Goal: Information Seeking & Learning: Check status

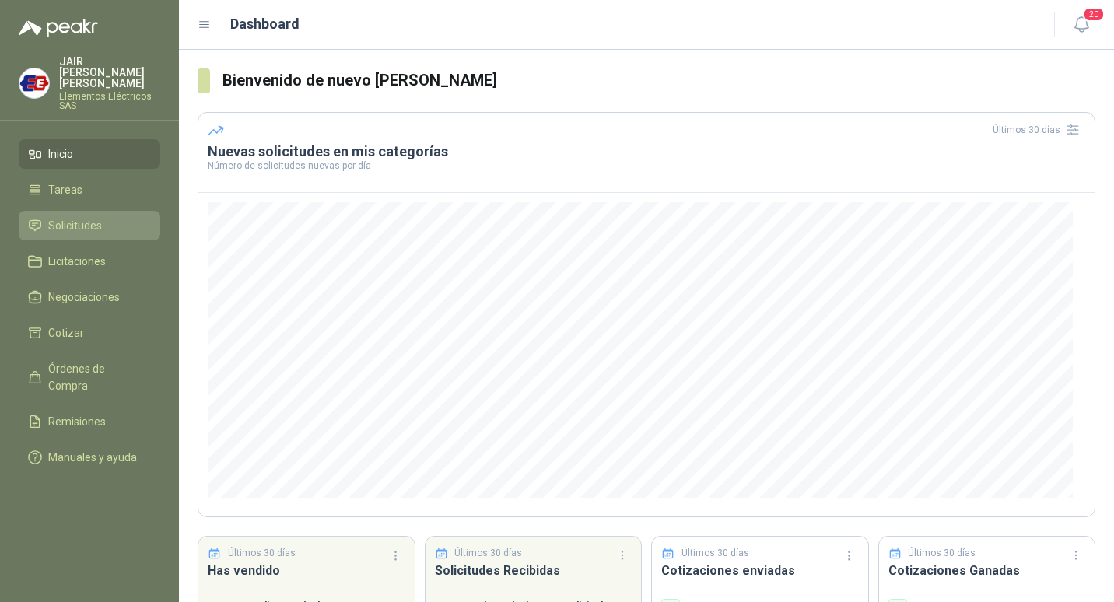
click at [75, 217] on span "Solicitudes" at bounding box center [75, 225] width 54 height 17
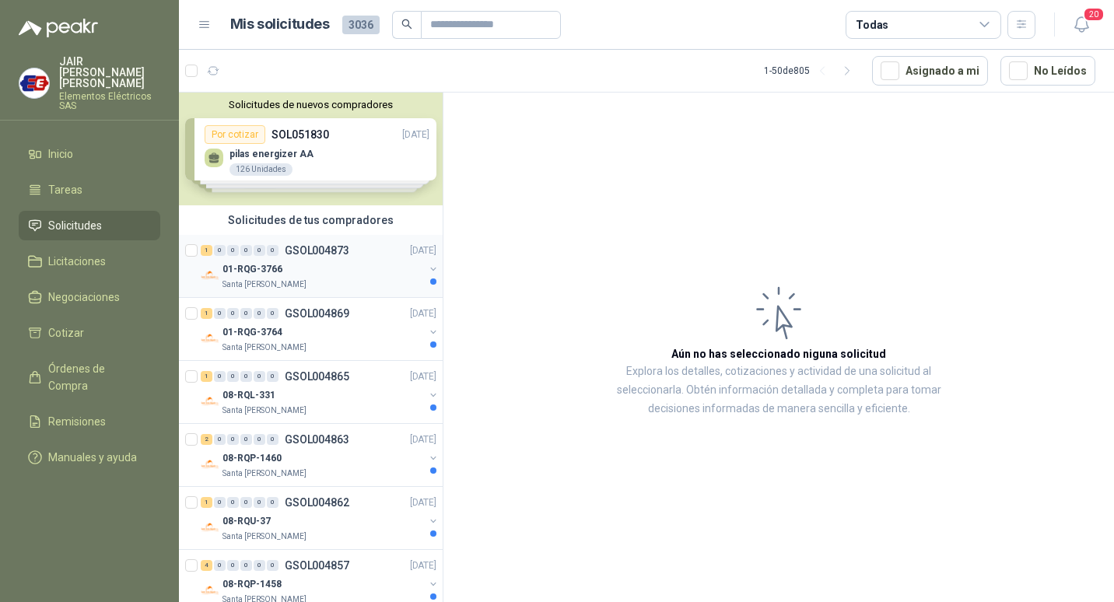
click at [379, 272] on div "01-RQG-3766" at bounding box center [324, 269] width 202 height 19
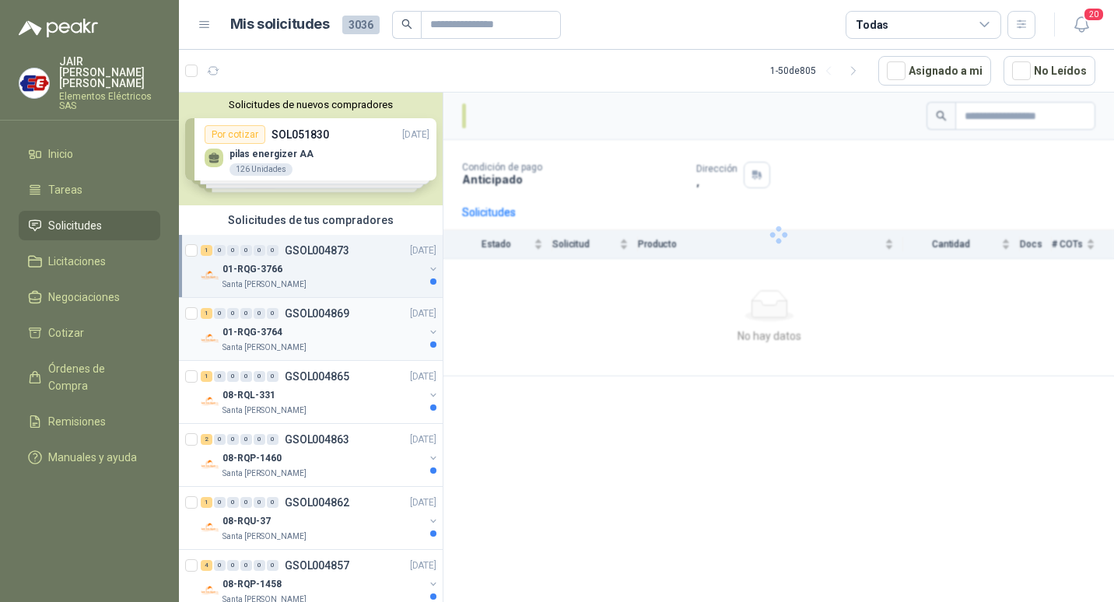
click at [380, 314] on div "1 0 0 0 0 0 GSOL004869 [DATE]" at bounding box center [320, 313] width 239 height 19
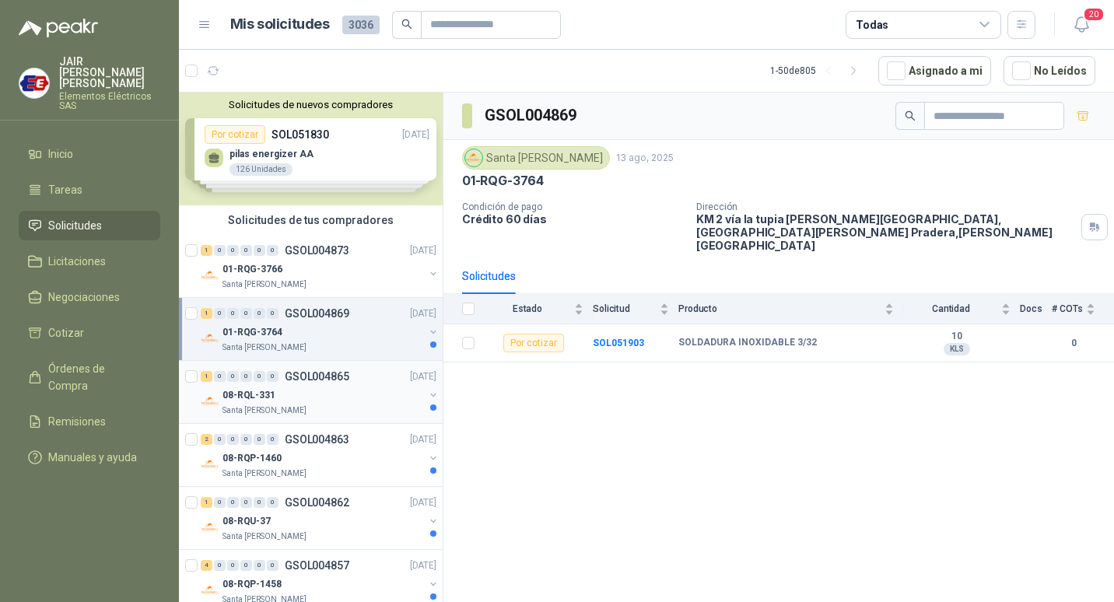
click at [388, 412] on div "Santa [PERSON_NAME]" at bounding box center [324, 411] width 202 height 12
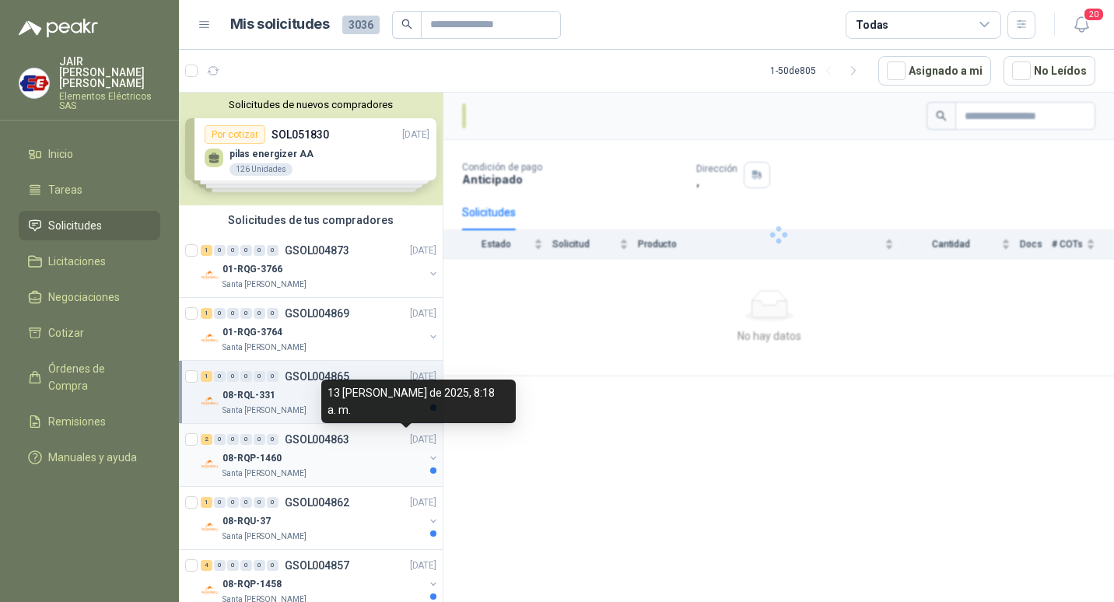
click at [388, 450] on div "08-RQP-1460" at bounding box center [324, 458] width 202 height 19
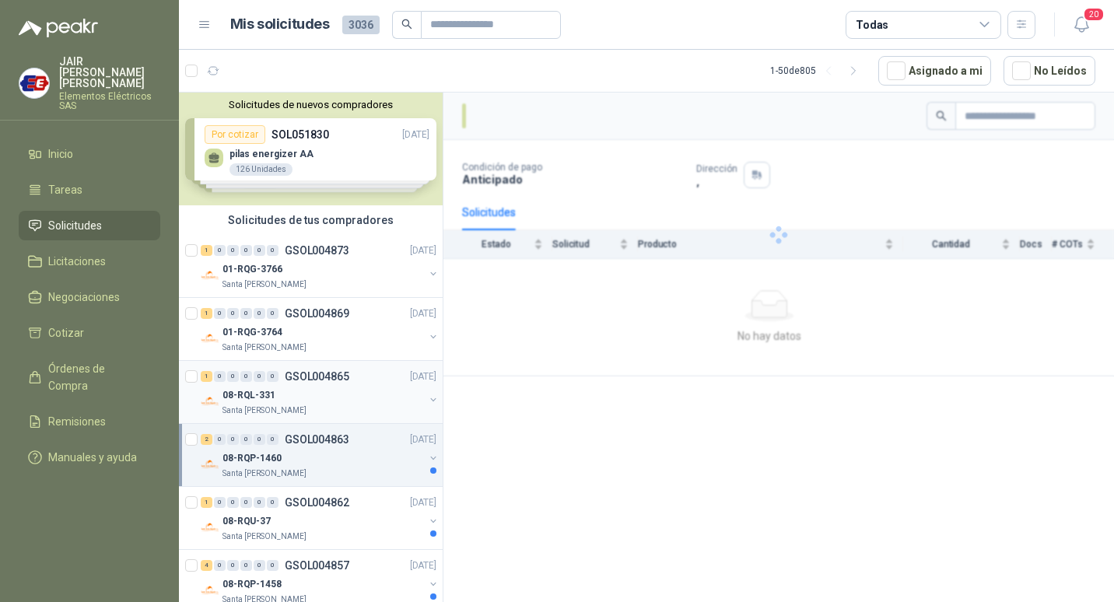
scroll to position [78, 0]
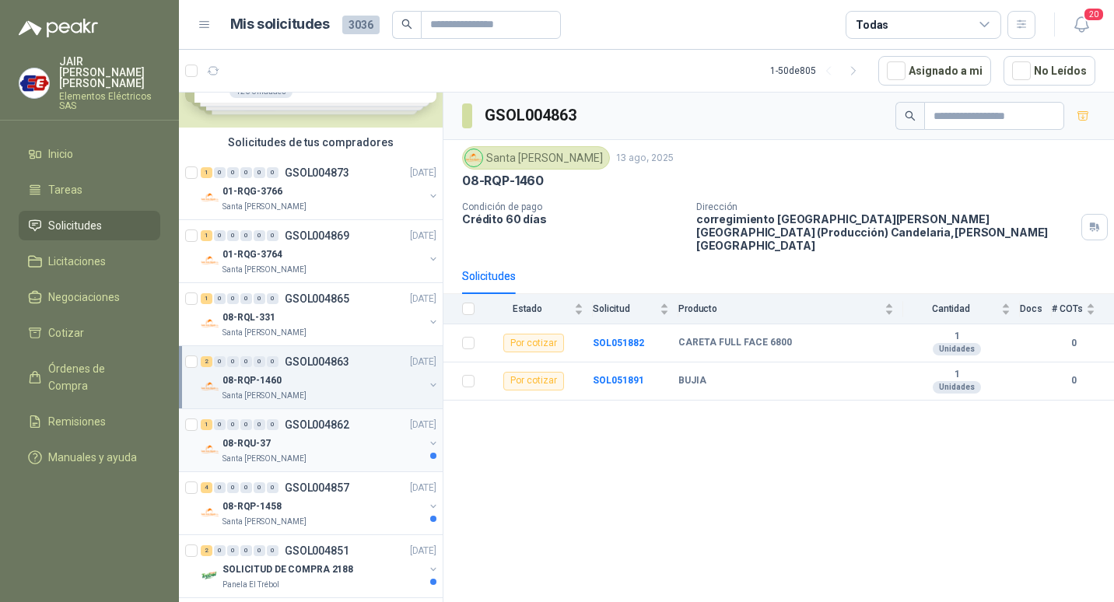
click at [358, 430] on div "1 0 0 0 0 0 GSOL004862 [DATE]" at bounding box center [320, 425] width 239 height 19
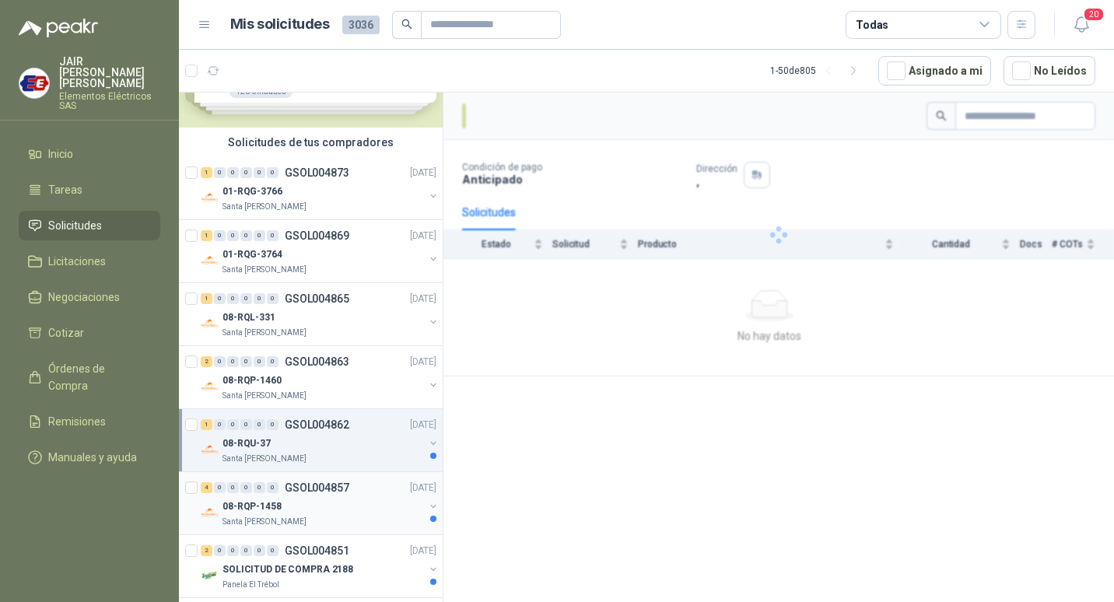
click at [370, 493] on div "4 0 0 0 0 0 GSOL004857 [DATE]" at bounding box center [320, 488] width 239 height 19
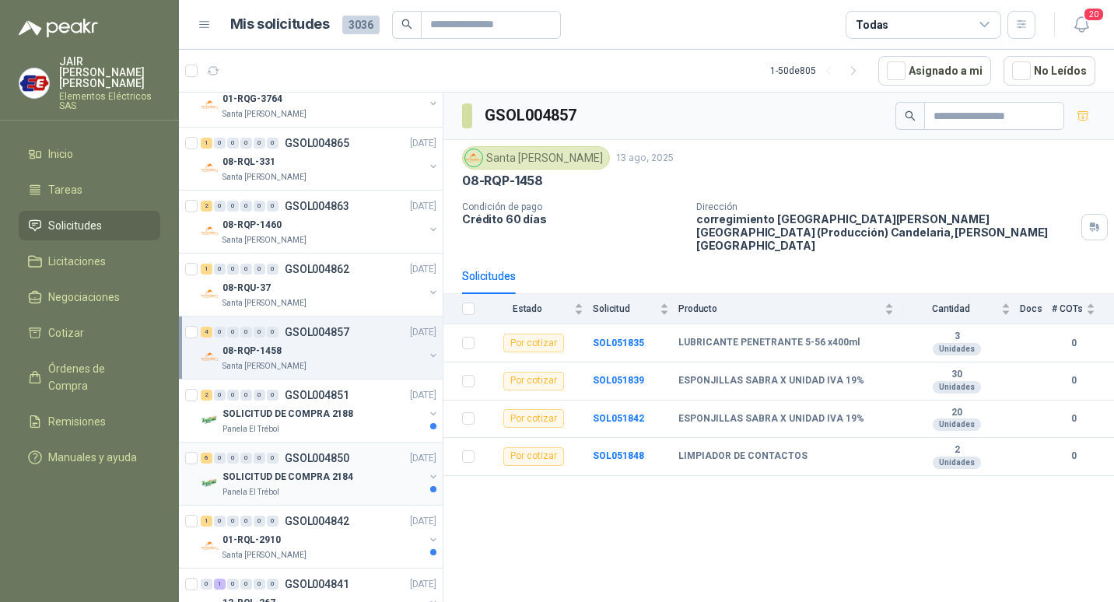
scroll to position [311, 0]
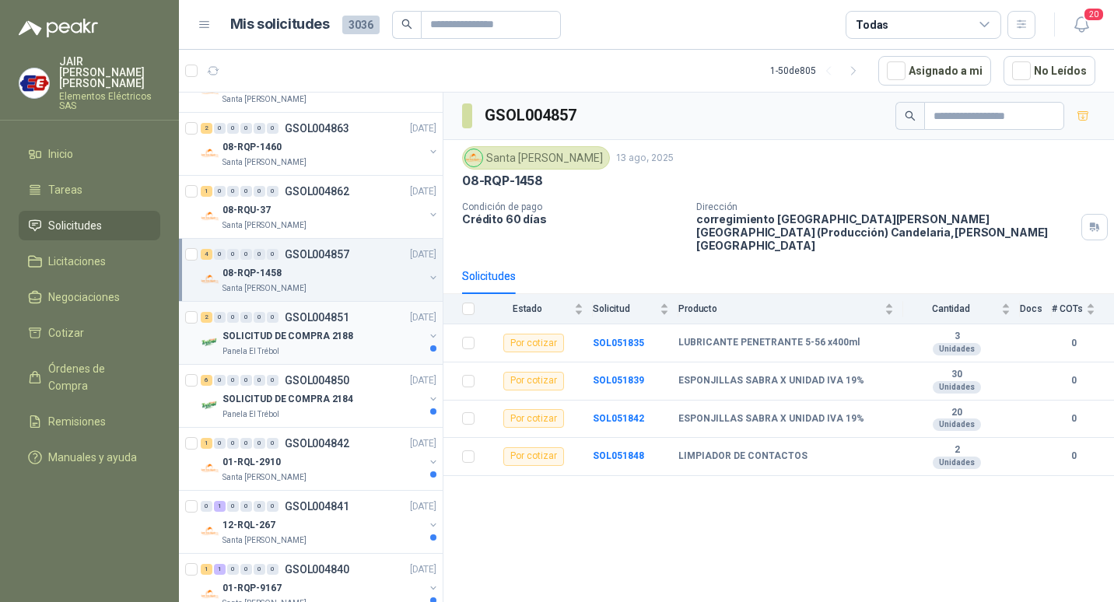
click at [357, 335] on div "SOLICITUD DE COMPRA 2188" at bounding box center [324, 336] width 202 height 19
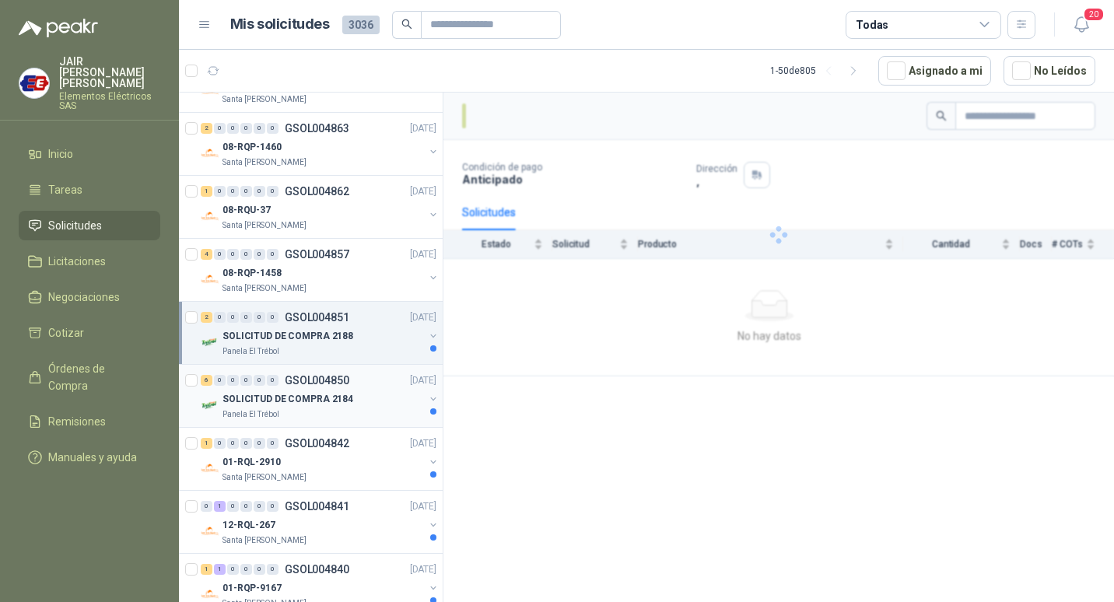
click at [355, 398] on div "SOLICITUD DE COMPRA 2184" at bounding box center [324, 399] width 202 height 19
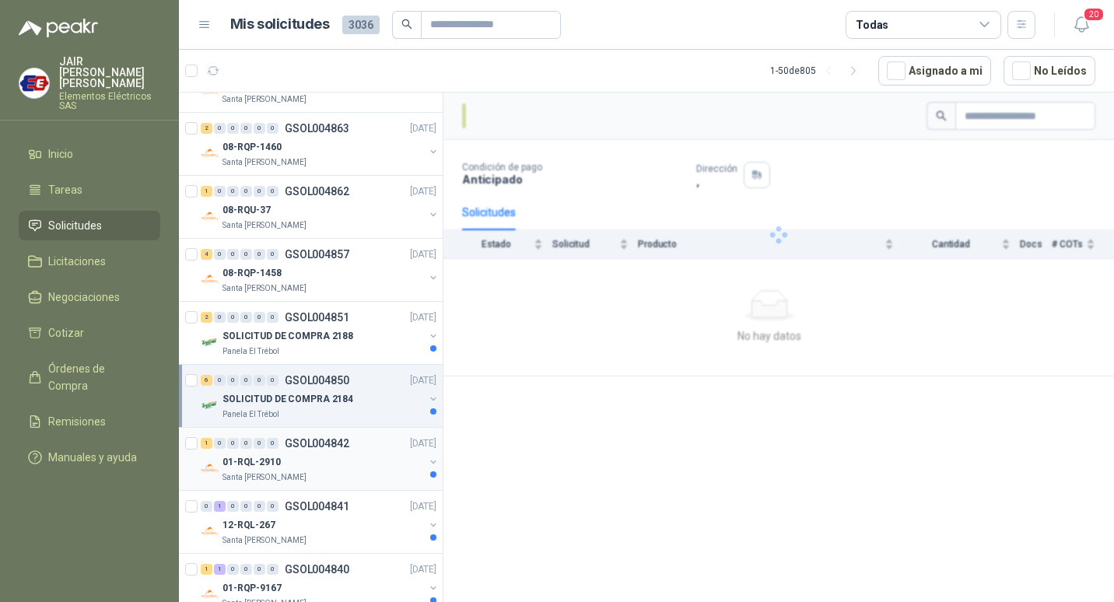
click at [361, 456] on div "01-RQL-2910" at bounding box center [324, 462] width 202 height 19
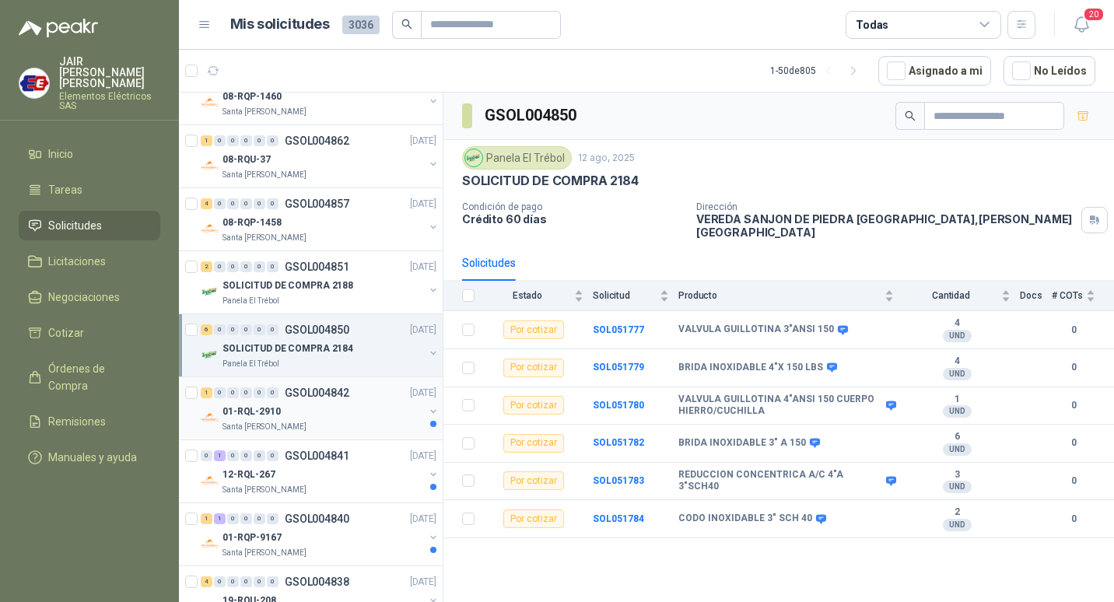
scroll to position [389, 0]
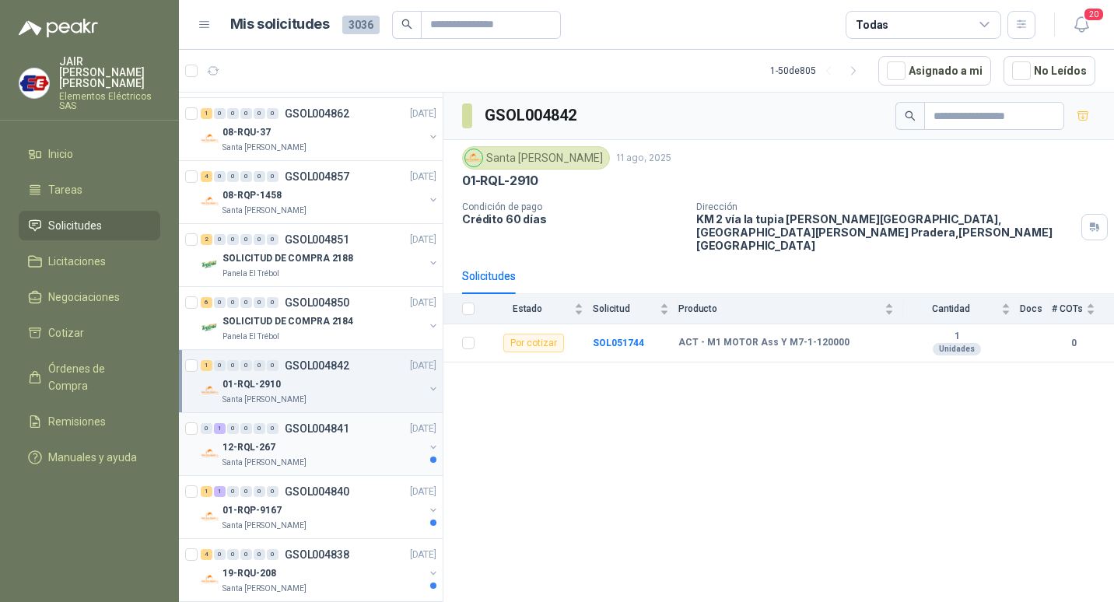
click at [374, 452] on div "12-RQL-267" at bounding box center [324, 447] width 202 height 19
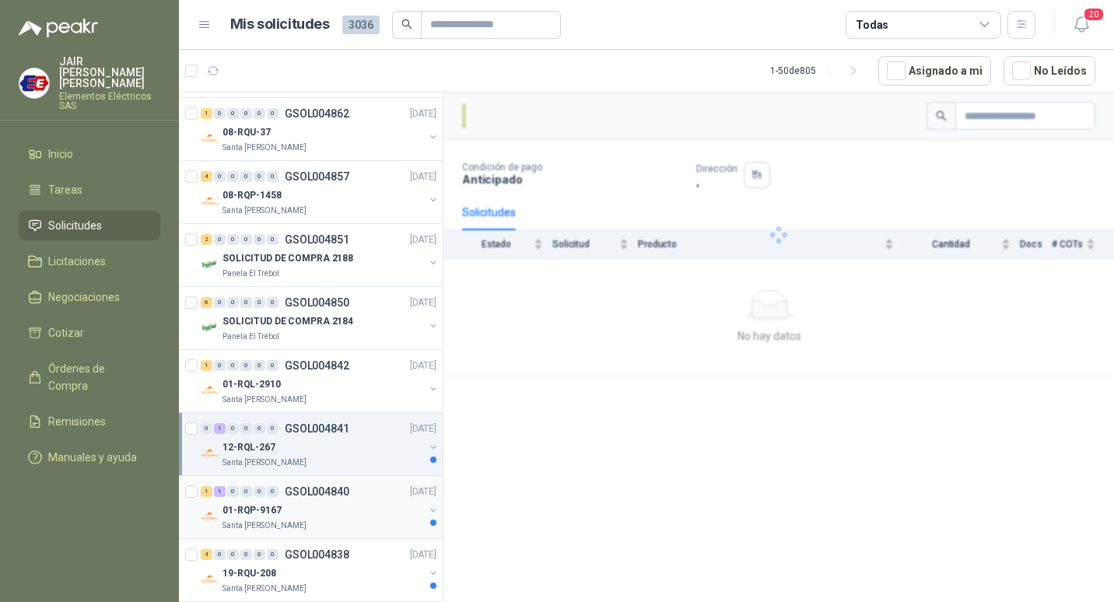
click at [370, 493] on div "1 1 0 0 0 0 GSOL004840 [DATE]" at bounding box center [320, 491] width 239 height 19
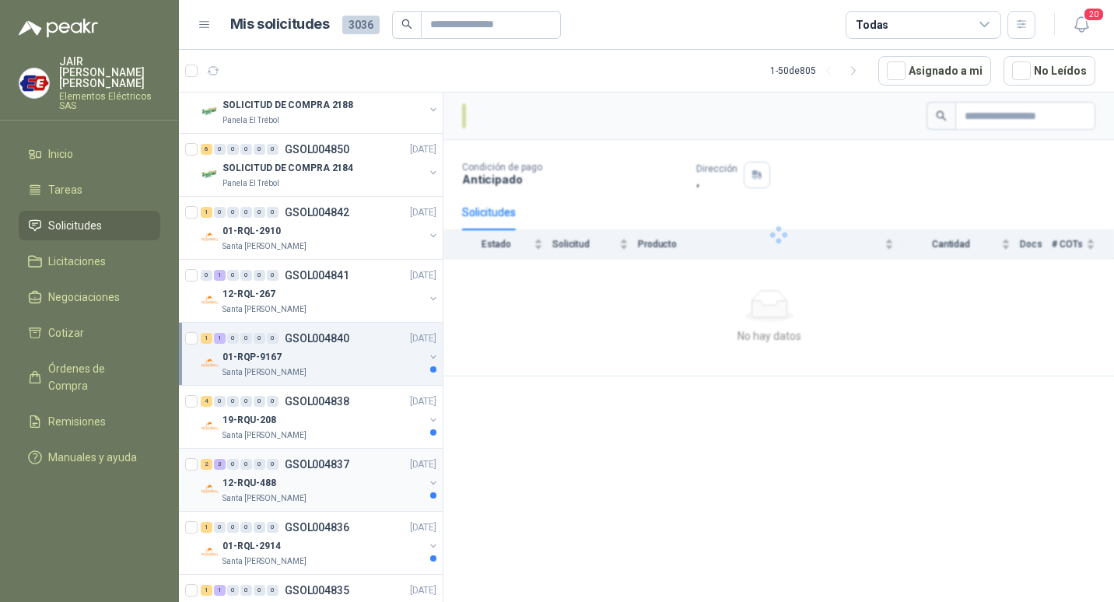
scroll to position [545, 0]
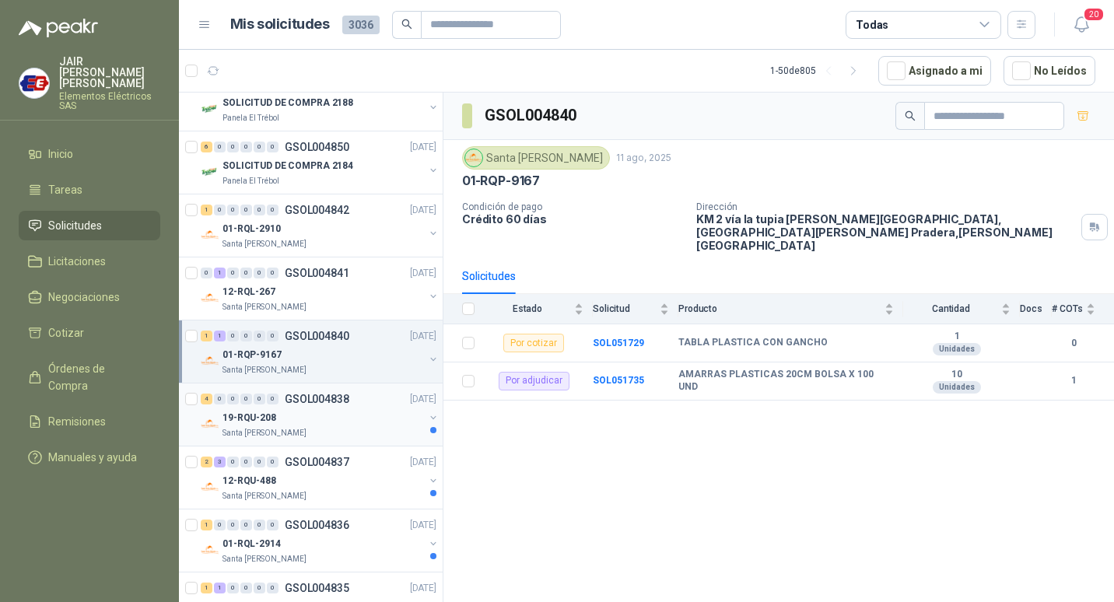
click at [358, 430] on div "Santa [PERSON_NAME]" at bounding box center [324, 433] width 202 height 12
click at [363, 485] on div "12-RQU-488" at bounding box center [324, 481] width 202 height 19
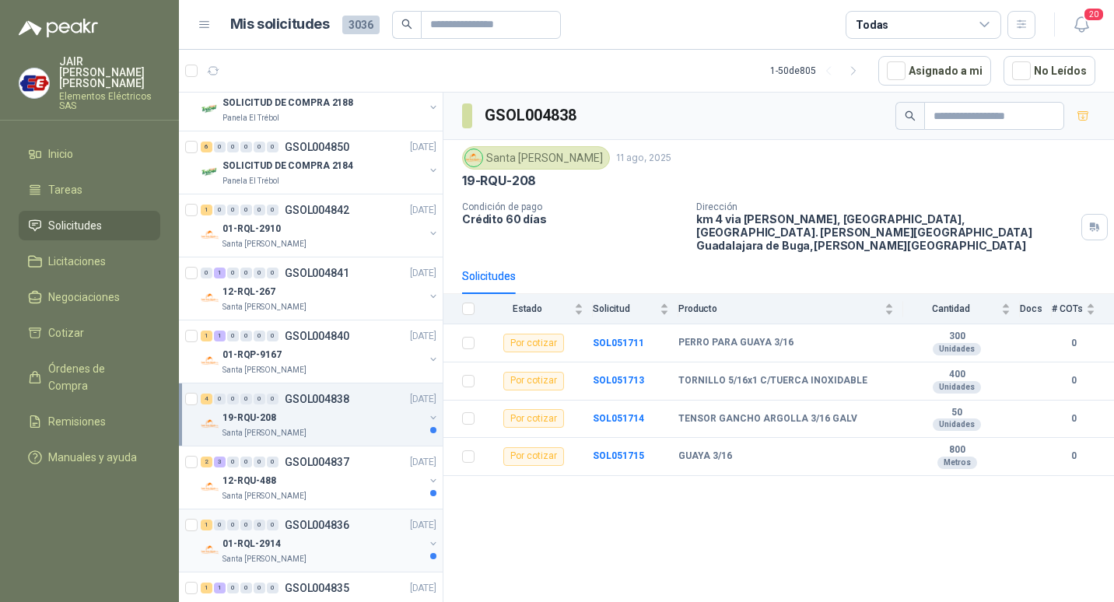
click at [368, 525] on div "1 0 0 0 0 0 GSOL004836 [DATE]" at bounding box center [320, 525] width 239 height 19
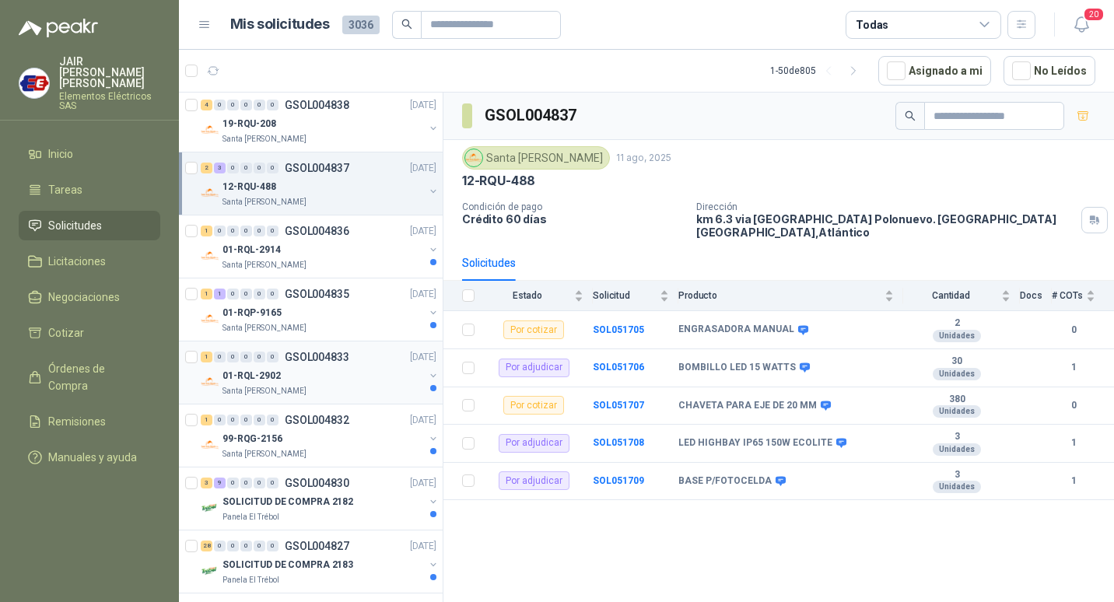
scroll to position [856, 0]
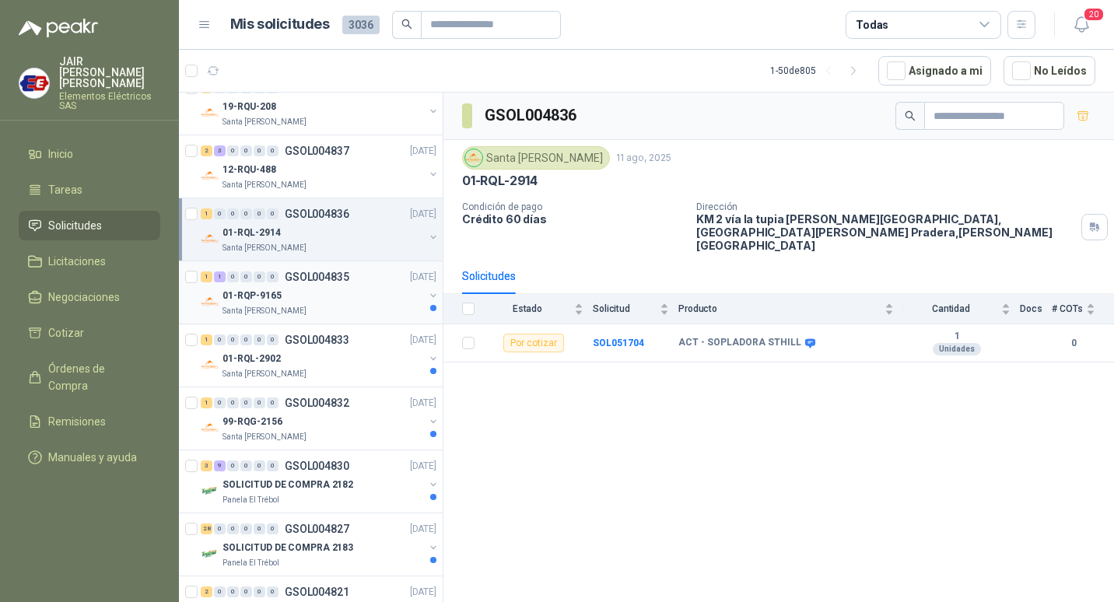
click at [360, 293] on div "01-RQP-9165" at bounding box center [324, 295] width 202 height 19
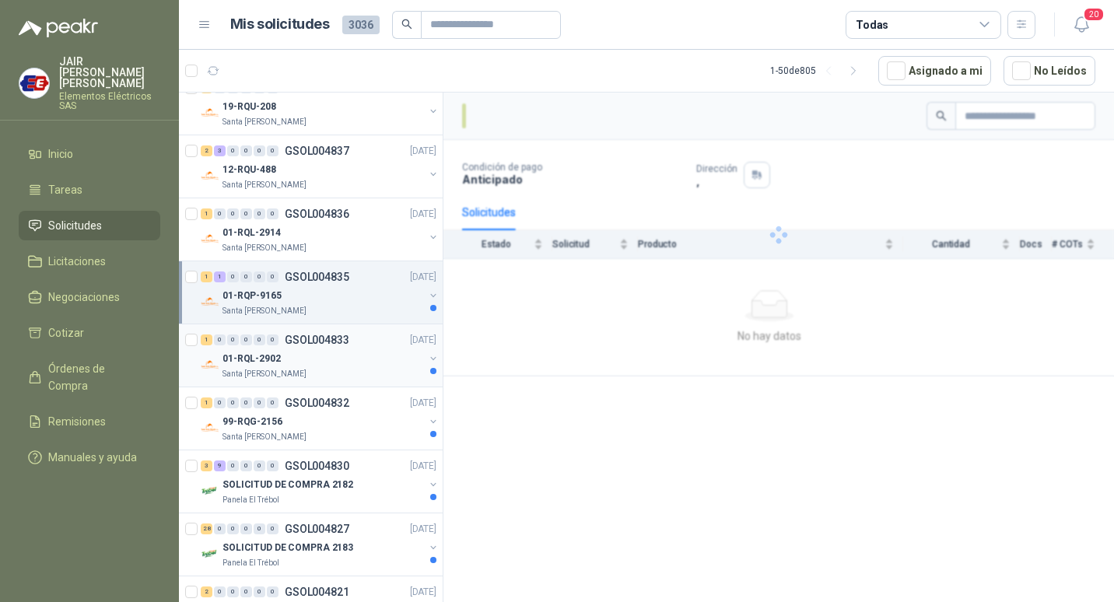
click at [363, 348] on div "1 0 0 0 0 0 GSOL004833 [DATE]" at bounding box center [320, 340] width 239 height 19
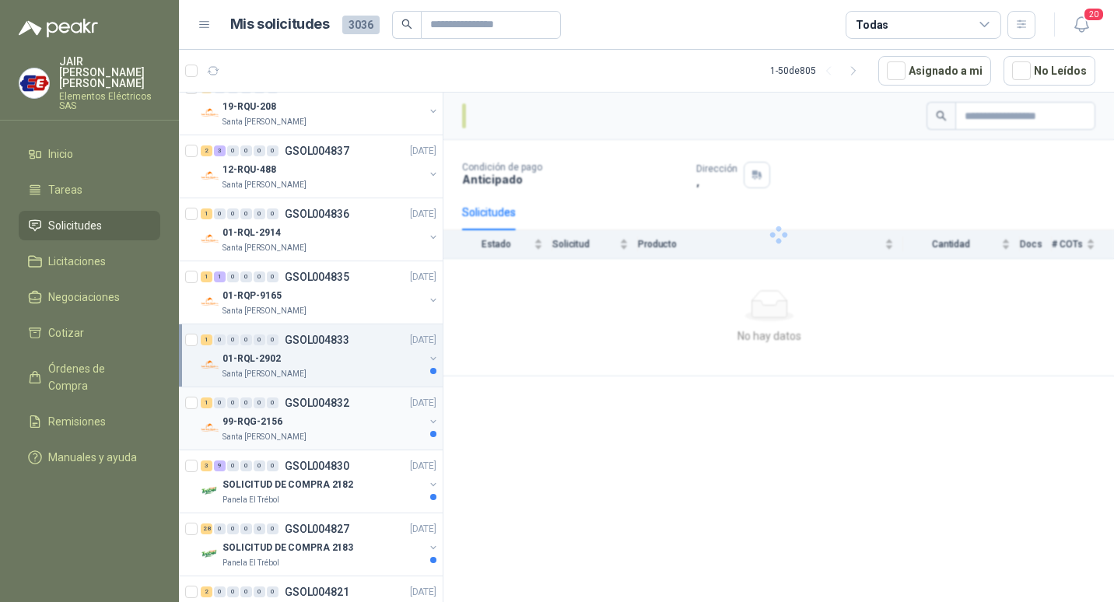
click at [360, 421] on div "99-RQG-2156" at bounding box center [324, 421] width 202 height 19
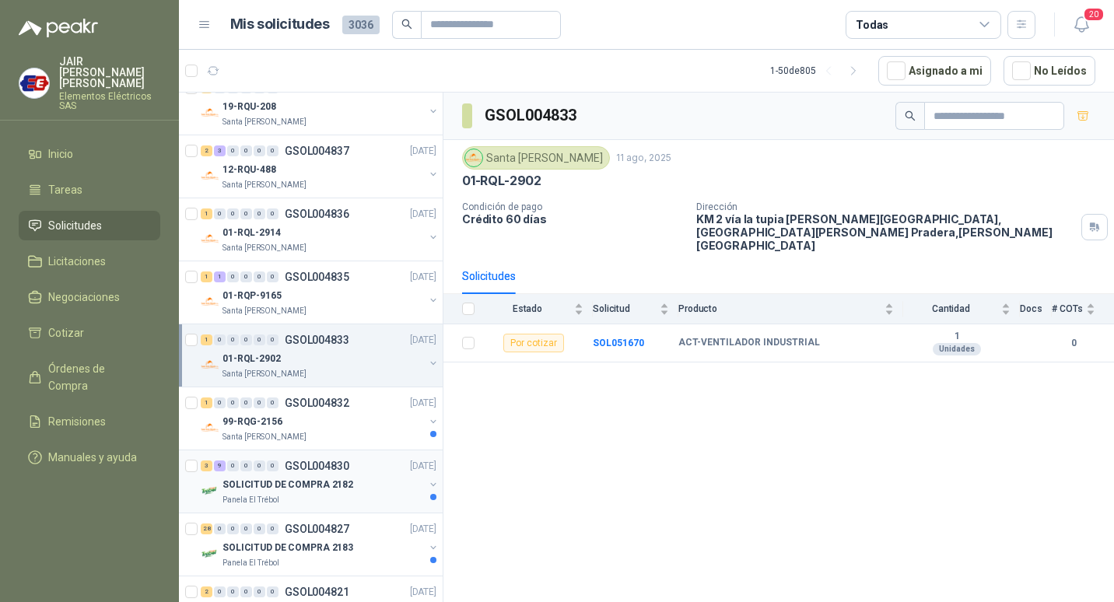
click at [357, 486] on div "SOLICITUD DE COMPRA 2182" at bounding box center [324, 484] width 202 height 19
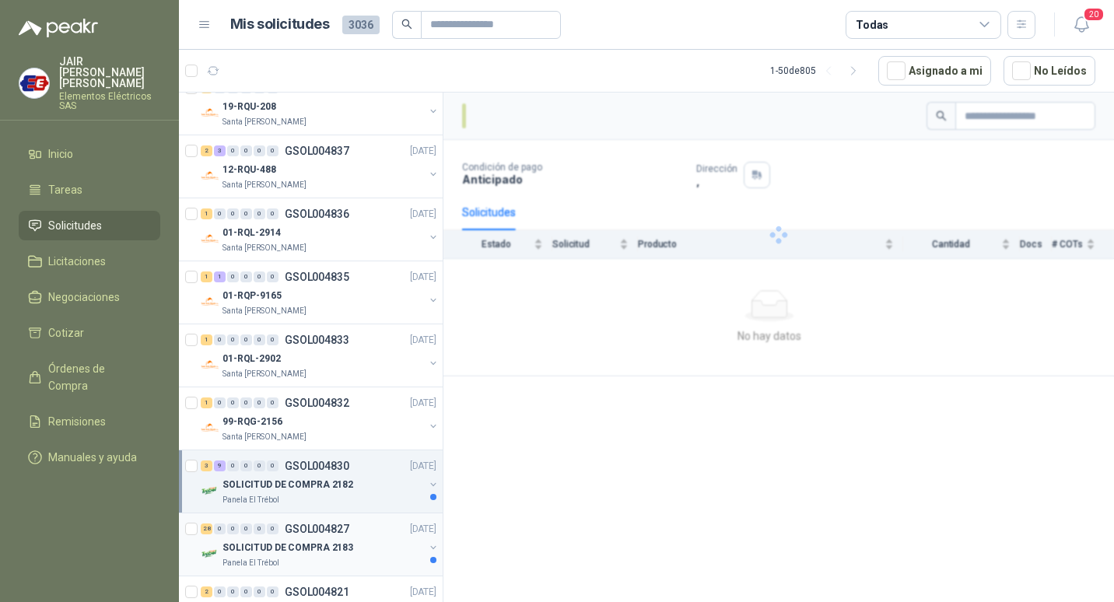
click at [361, 532] on div "28 0 0 0 0 0 GSOL004827 [DATE]" at bounding box center [320, 529] width 239 height 19
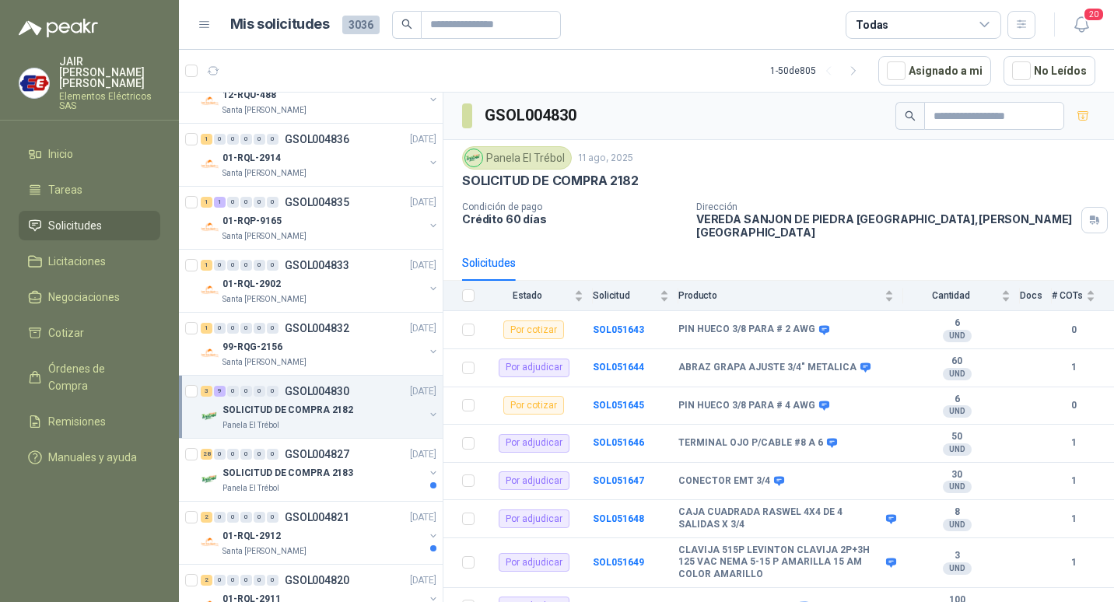
scroll to position [1012, 0]
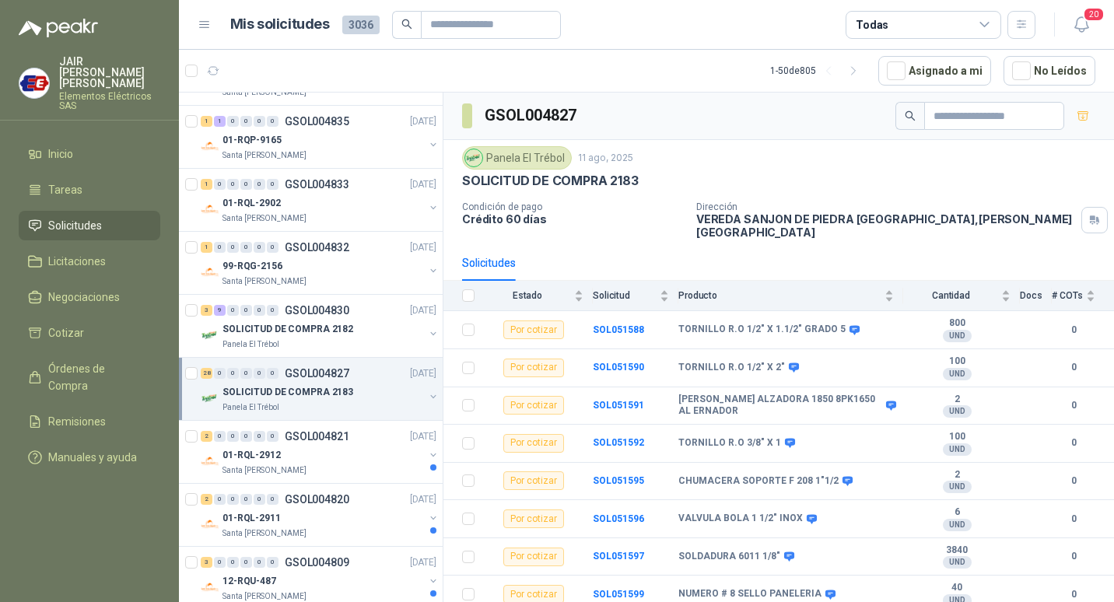
click at [354, 409] on div "Panela El Trébol" at bounding box center [324, 408] width 202 height 12
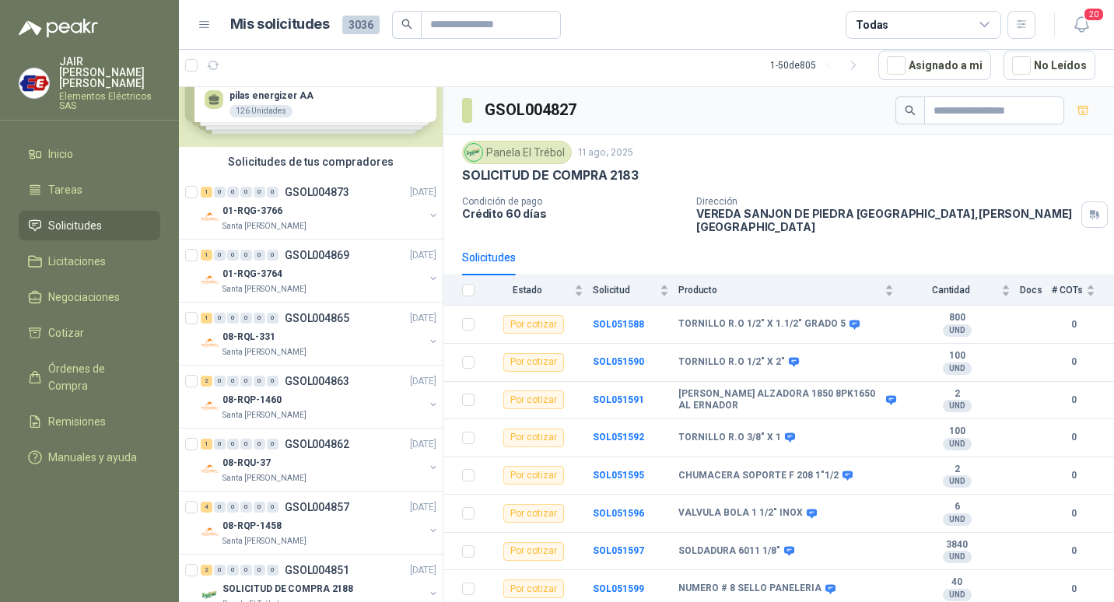
scroll to position [0, 0]
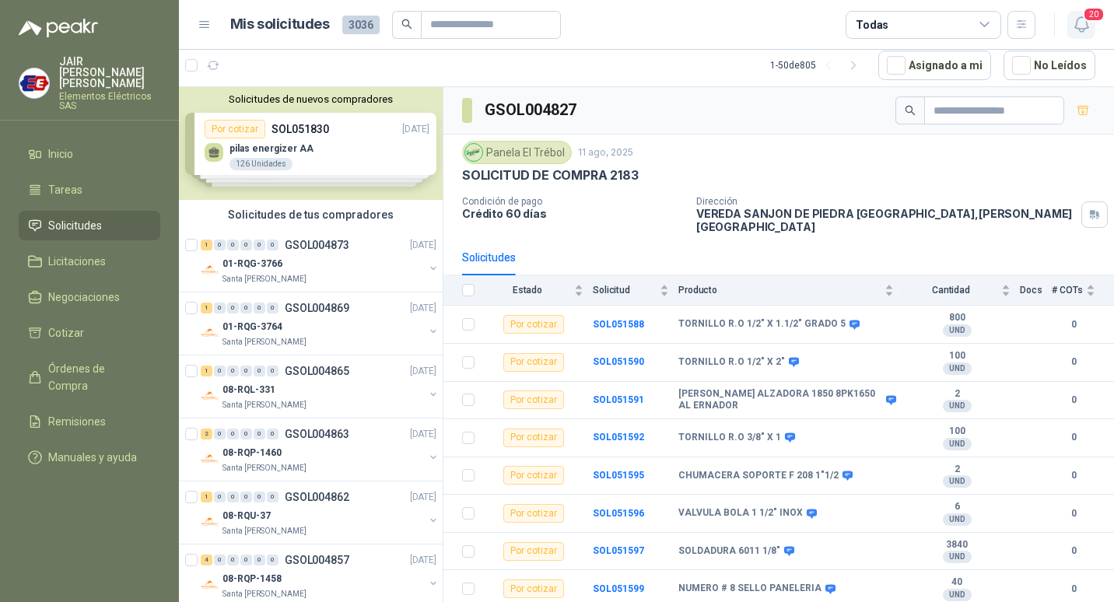
click at [1083, 25] on icon "button" at bounding box center [1081, 24] width 19 height 19
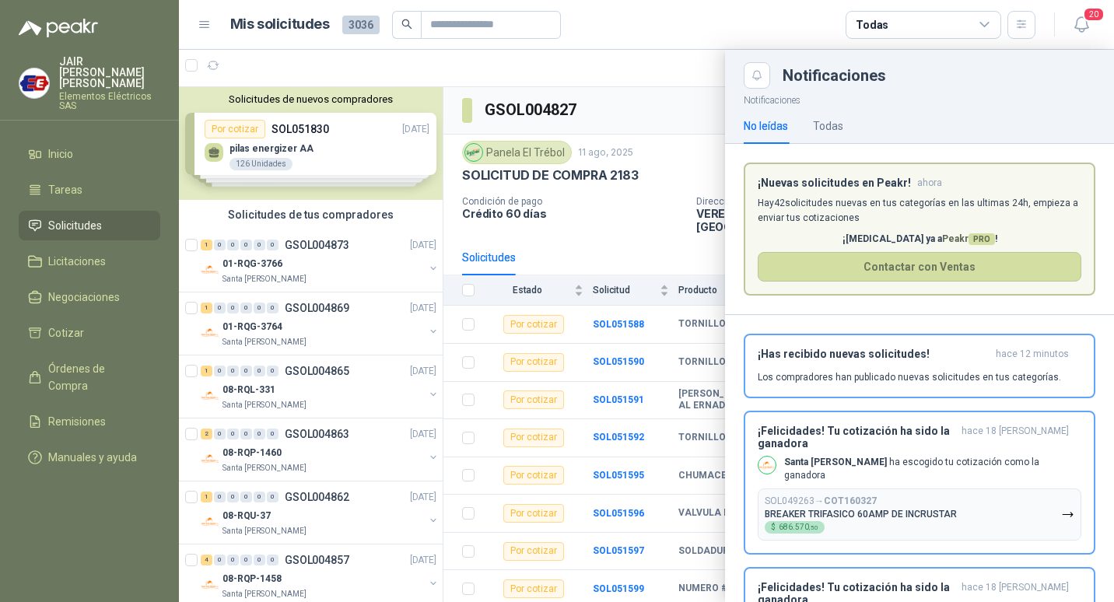
click at [1025, 209] on p "Hay 42 solicitudes nuevas en tus categorías en las ultimas 24h, empieza a envia…" at bounding box center [920, 211] width 324 height 30
click at [813, 237] on p "¡[MEDICAL_DATA] ya a Peakr PRO !" at bounding box center [920, 239] width 324 height 15
click at [837, 123] on div "Todas" at bounding box center [828, 125] width 30 height 17
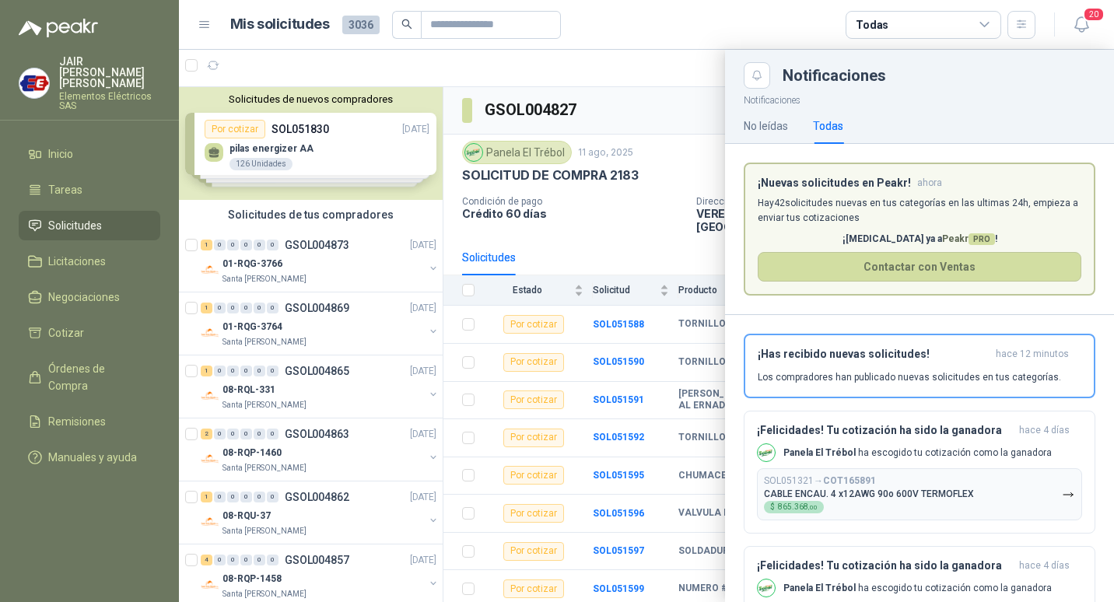
click at [840, 223] on p "Hay 42 solicitudes nuevas en tus categorías en las ultimas 24h, empieza a envia…" at bounding box center [920, 211] width 324 height 30
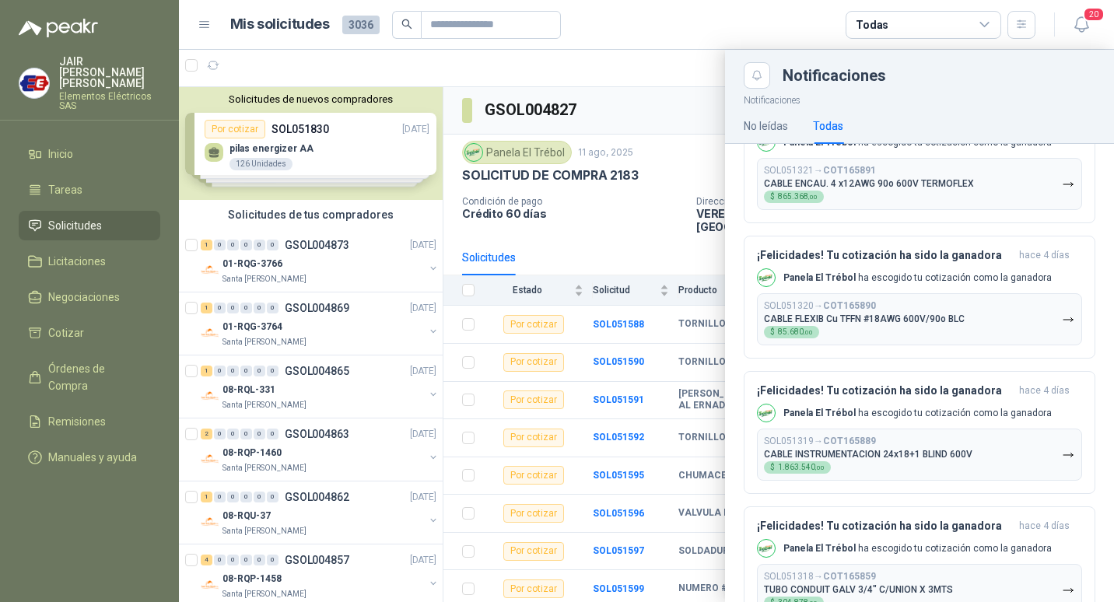
scroll to position [311, 0]
click at [784, 126] on div "No leídas" at bounding box center [766, 125] width 44 height 17
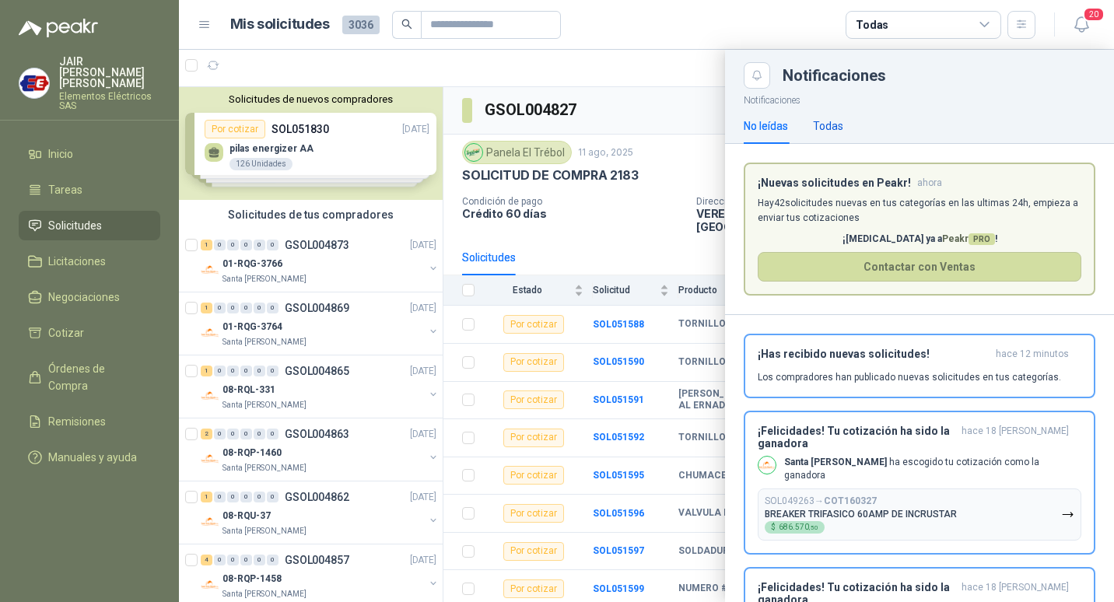
click at [819, 130] on div "Todas" at bounding box center [828, 125] width 30 height 17
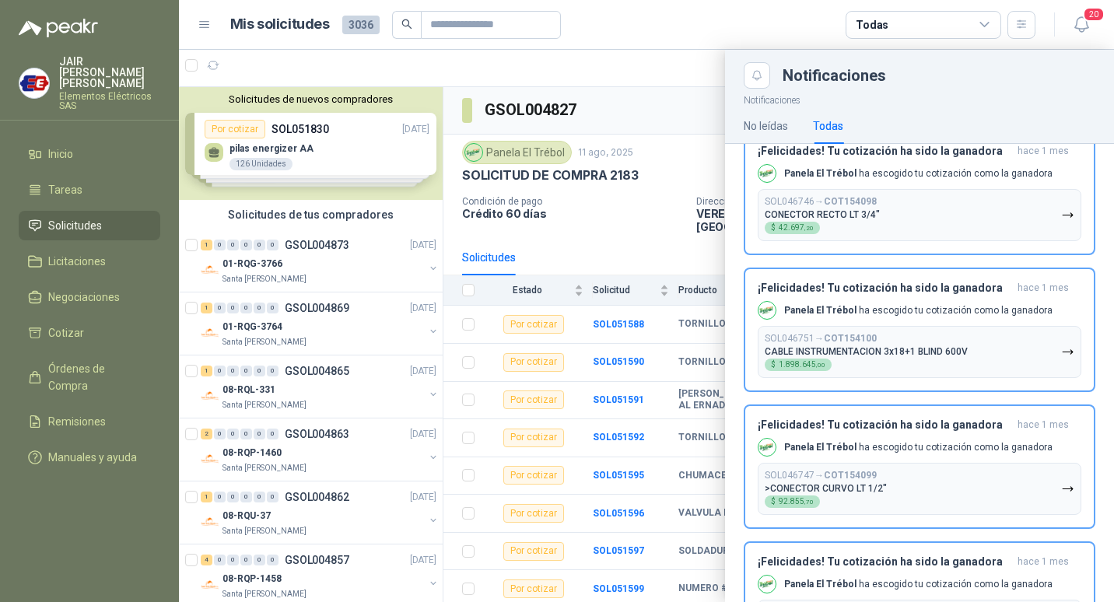
scroll to position [7444, 0]
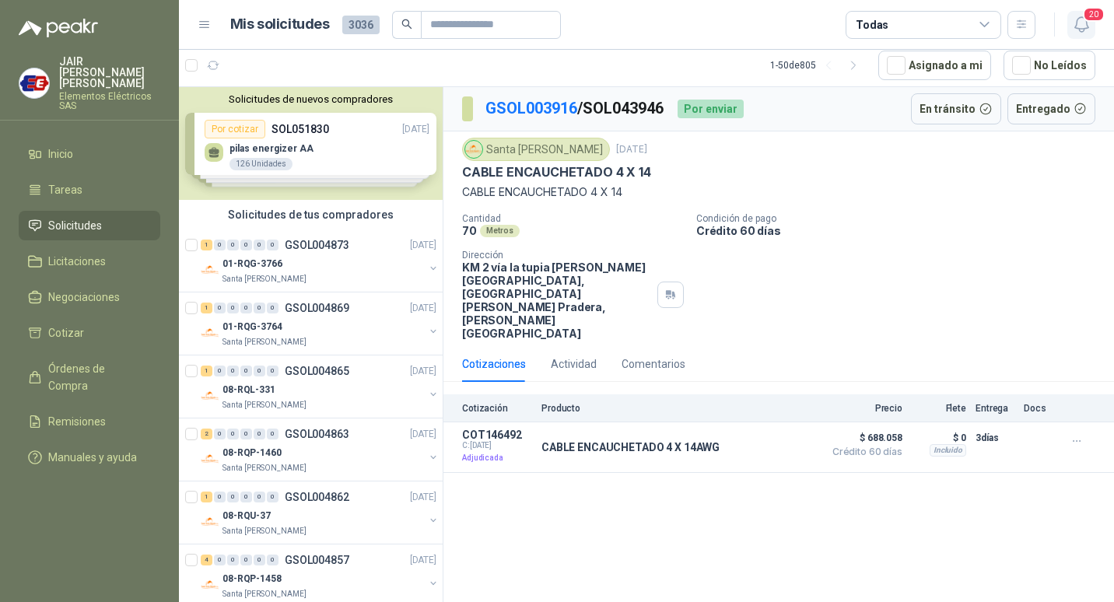
click at [1079, 29] on icon "button" at bounding box center [1081, 24] width 13 height 15
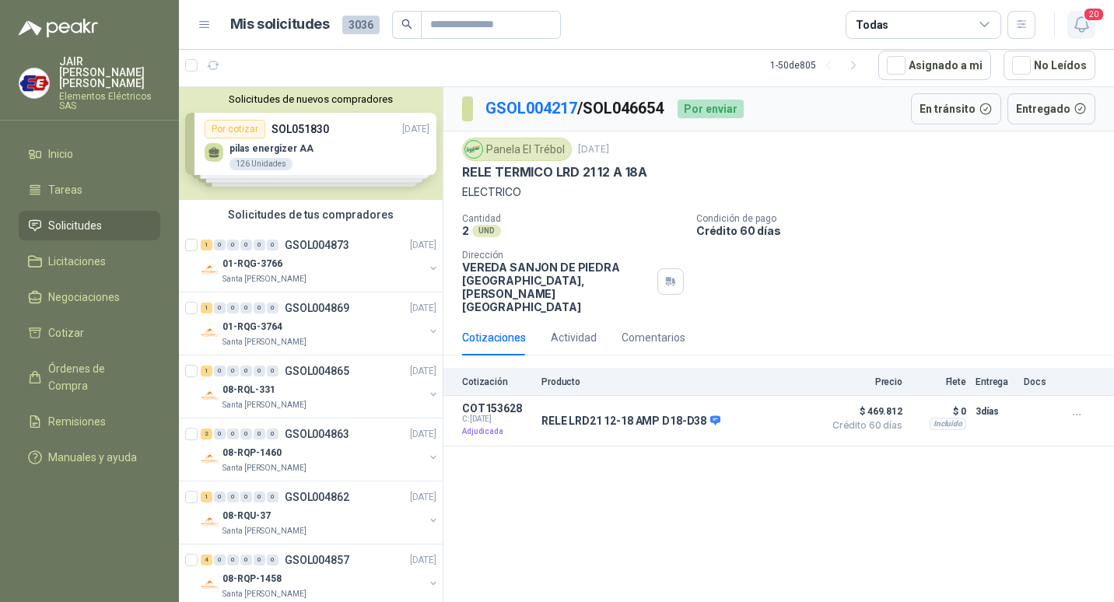
click at [1073, 29] on icon "button" at bounding box center [1081, 24] width 19 height 19
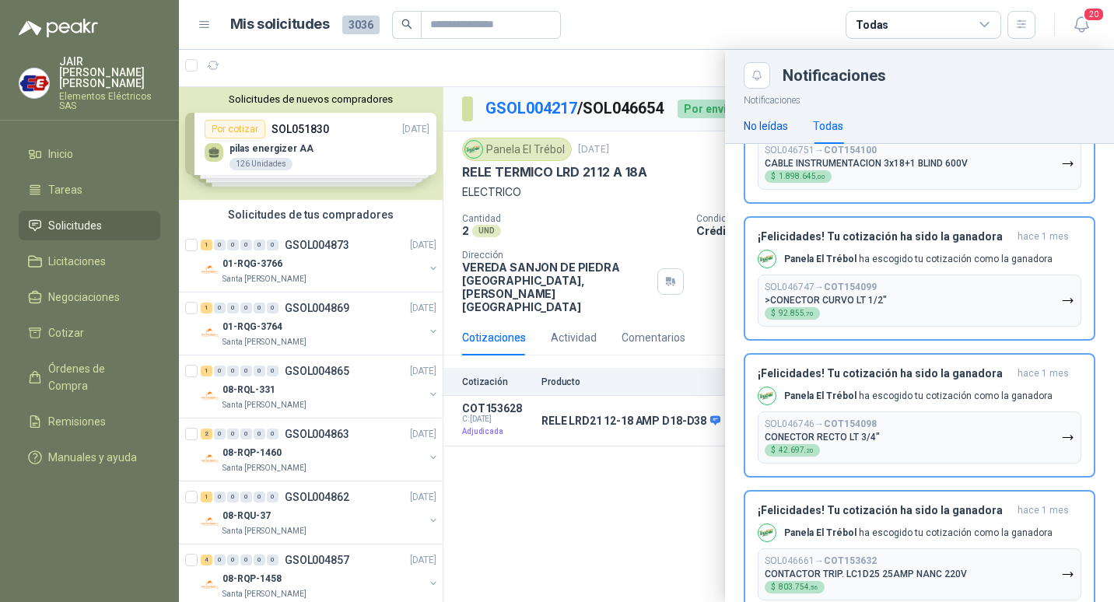
click at [773, 122] on div "No leídas" at bounding box center [766, 125] width 44 height 17
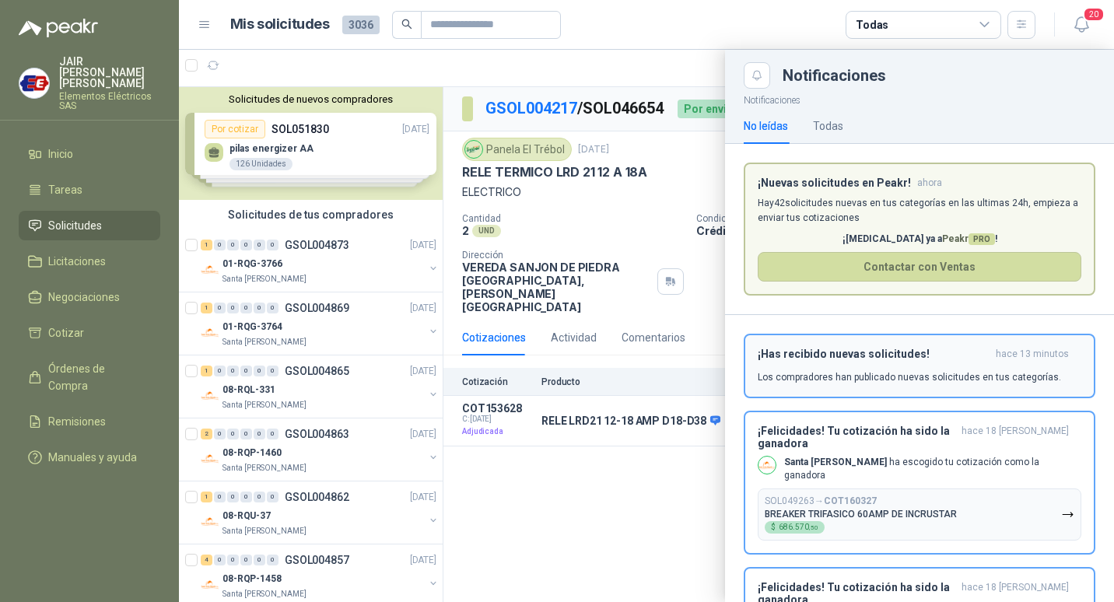
click at [979, 359] on h3 "¡Has recibido nuevas solicitudes!" at bounding box center [874, 354] width 232 height 13
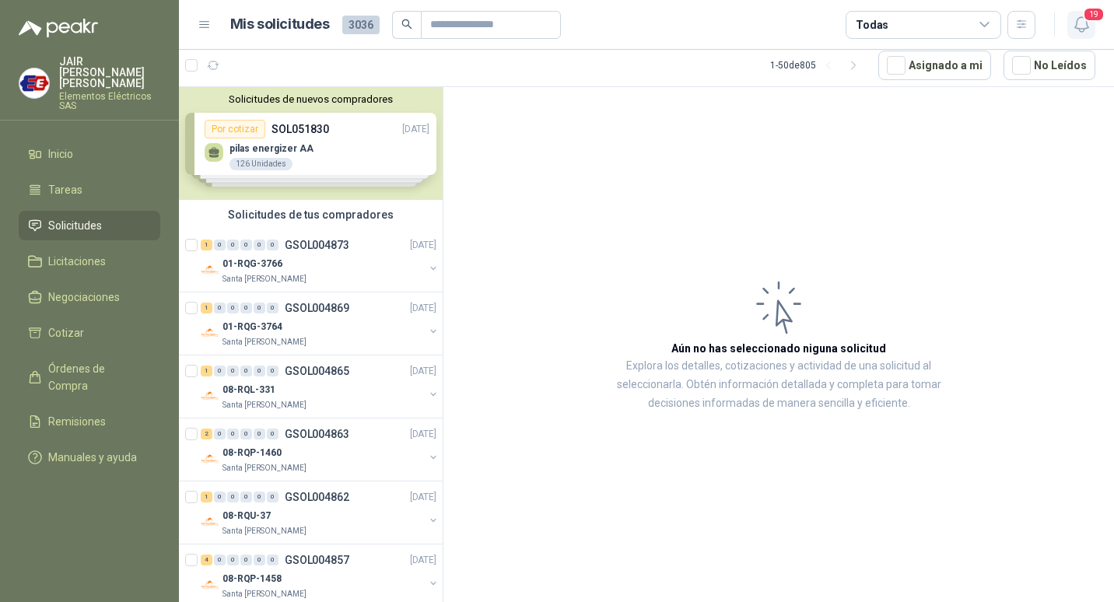
click at [1078, 26] on icon "button" at bounding box center [1081, 24] width 19 height 19
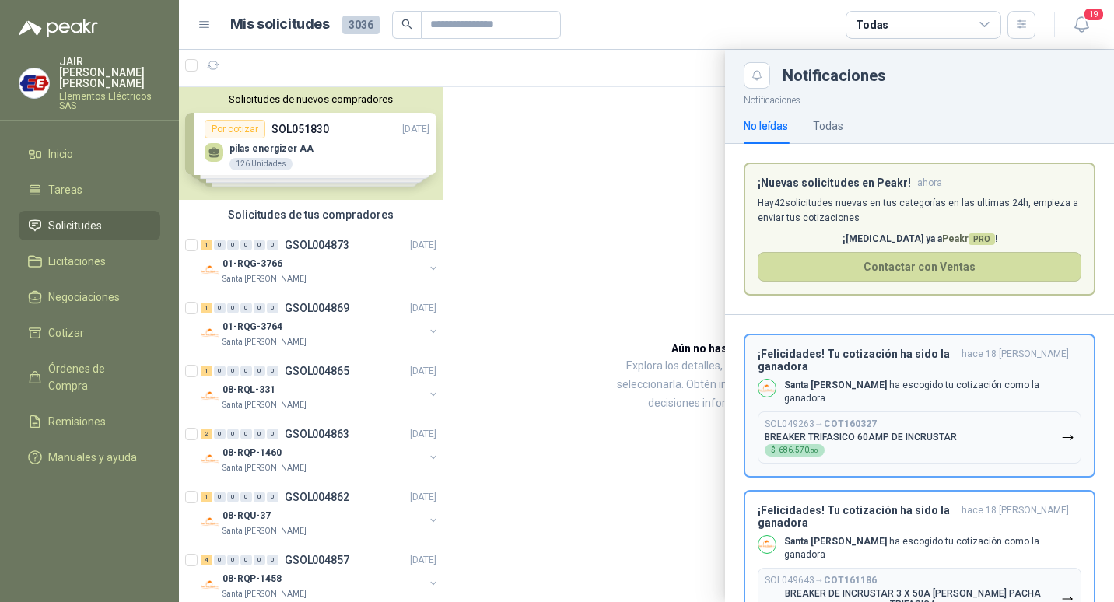
click at [979, 342] on button "¡Felicidades! Tu cotización ha sido la ganadora hace 18 [PERSON_NAME] Santa [PE…" at bounding box center [920, 406] width 352 height 144
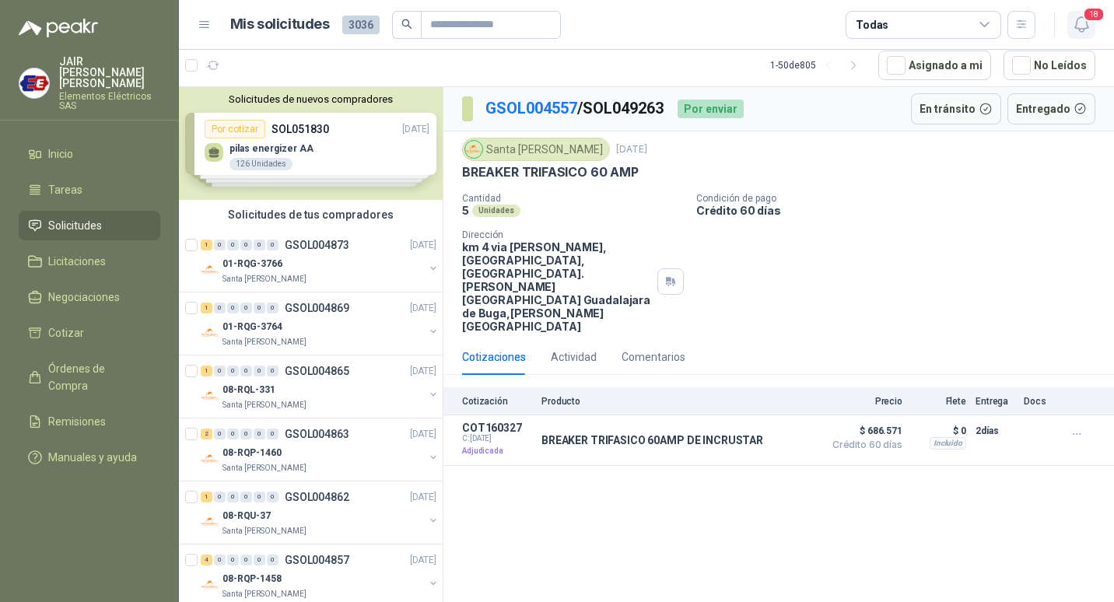
click at [1082, 30] on icon "button" at bounding box center [1081, 24] width 19 height 19
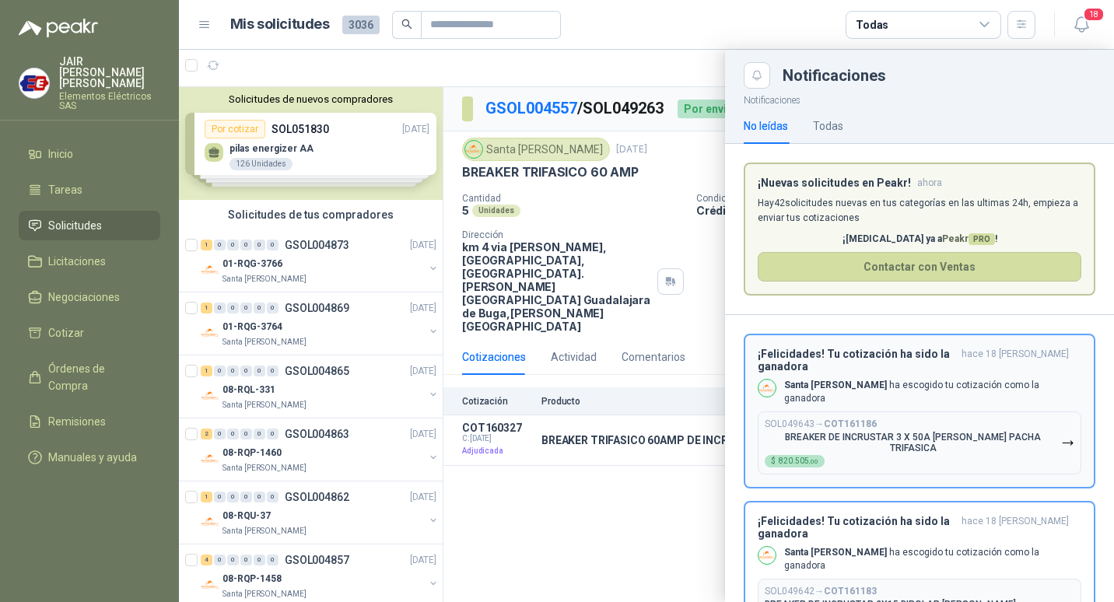
click at [910, 344] on button "¡Felicidades! Tu cotización ha sido la ganadora hace 18 [PERSON_NAME] Santa [PE…" at bounding box center [920, 411] width 352 height 155
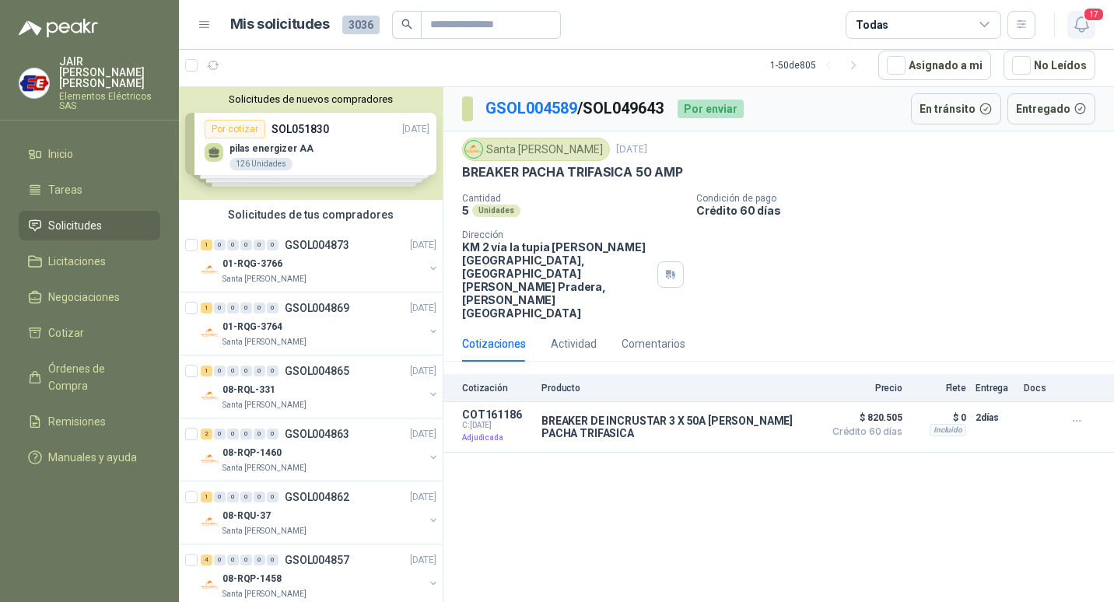
click at [1082, 19] on icon "button" at bounding box center [1081, 24] width 19 height 19
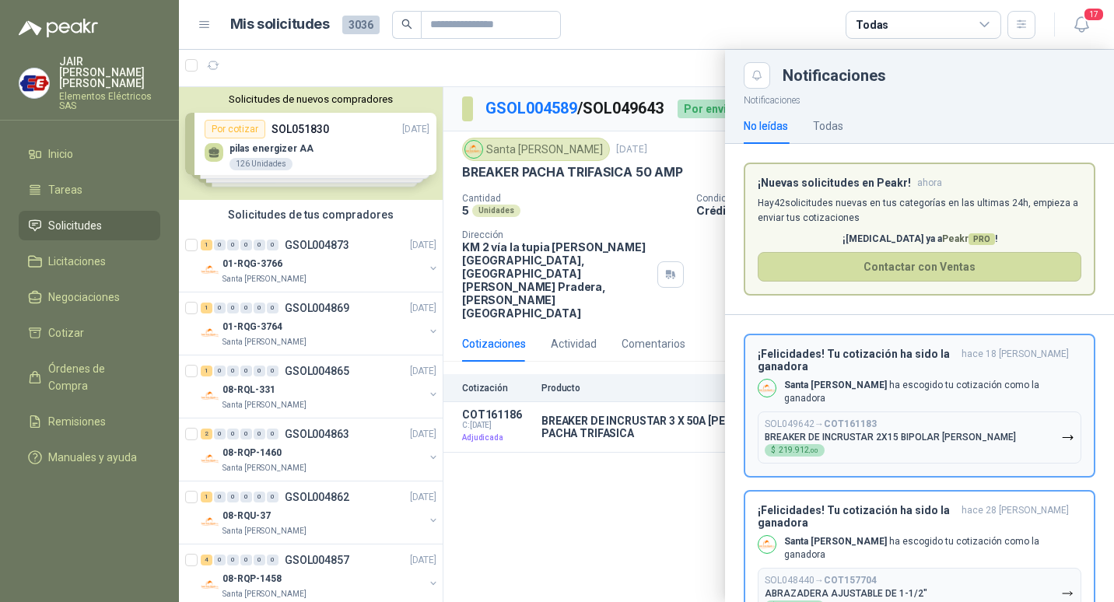
click at [921, 366] on div "¡Felicidades! Tu cotización ha sido la ganadora hace 18 [PERSON_NAME] Santa [PE…" at bounding box center [920, 406] width 324 height 116
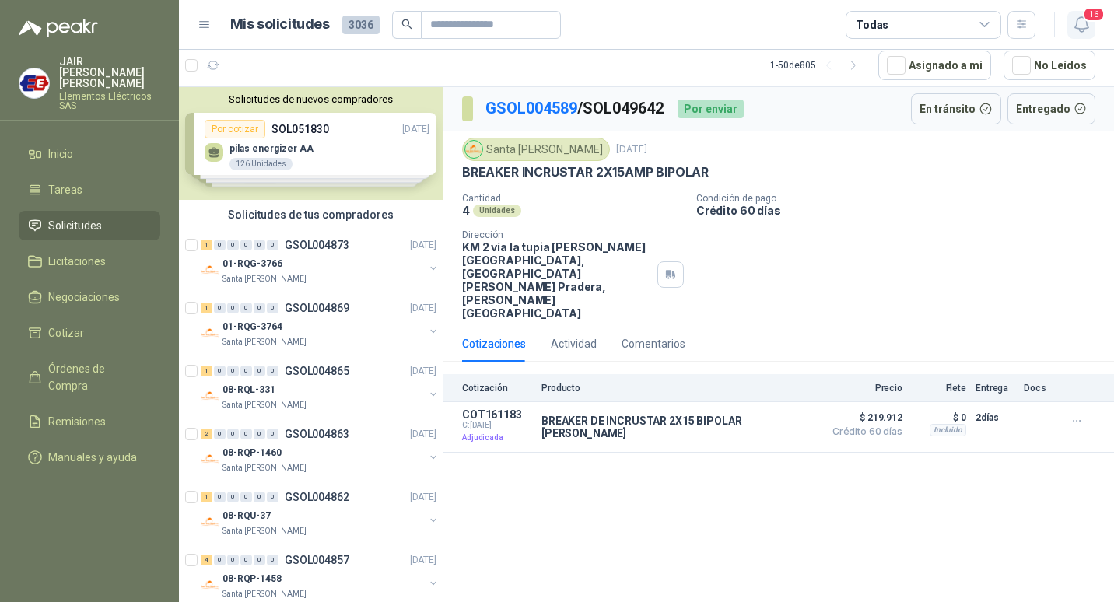
click at [1086, 29] on icon "button" at bounding box center [1081, 24] width 13 height 15
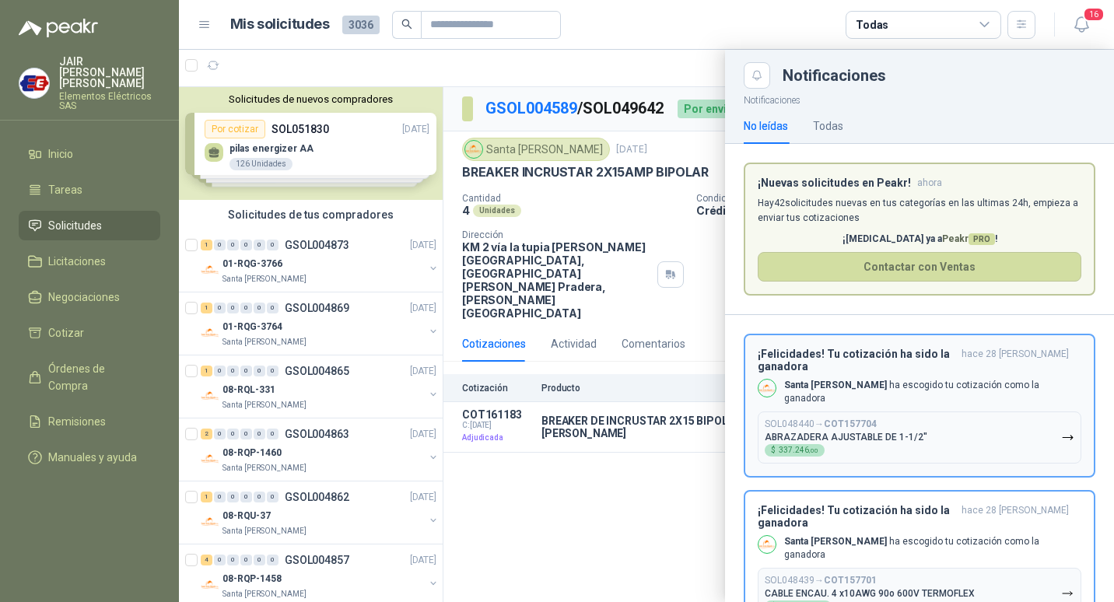
click at [945, 361] on h3 "¡Felicidades! Tu cotización ha sido la ganadora" at bounding box center [857, 360] width 198 height 25
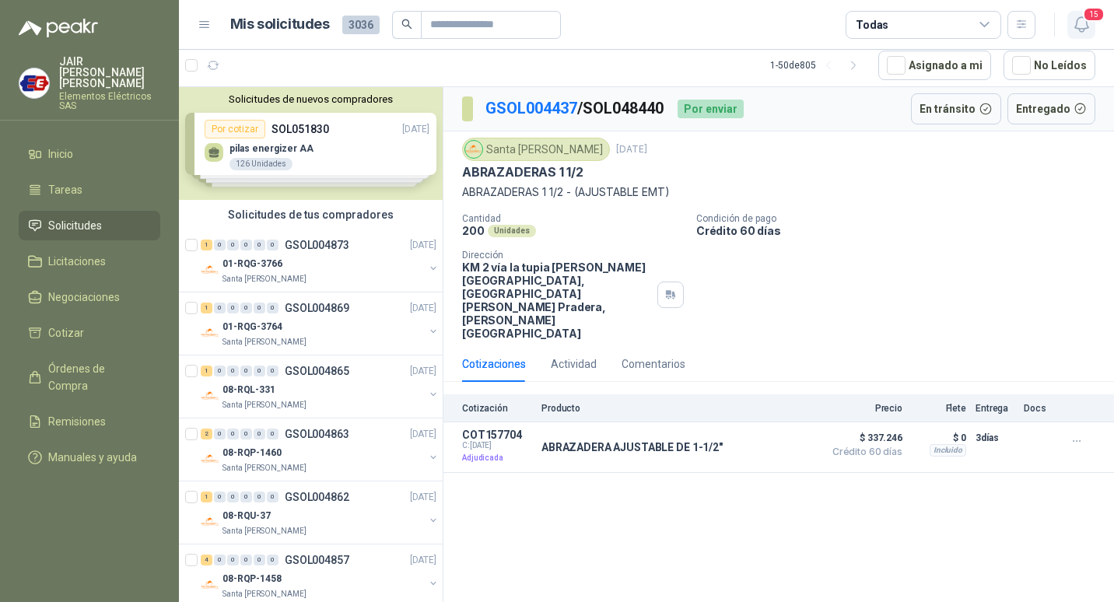
click at [1079, 31] on icon "button" at bounding box center [1081, 24] width 13 height 15
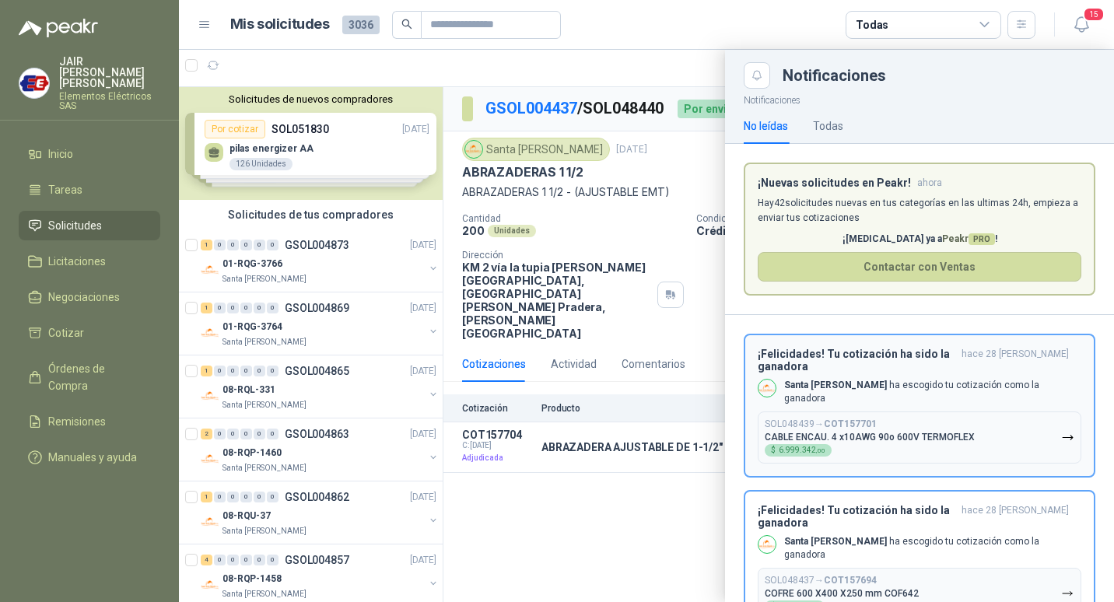
click at [914, 356] on h3 "¡Felicidades! Tu cotización ha sido la ganadora" at bounding box center [857, 360] width 198 height 25
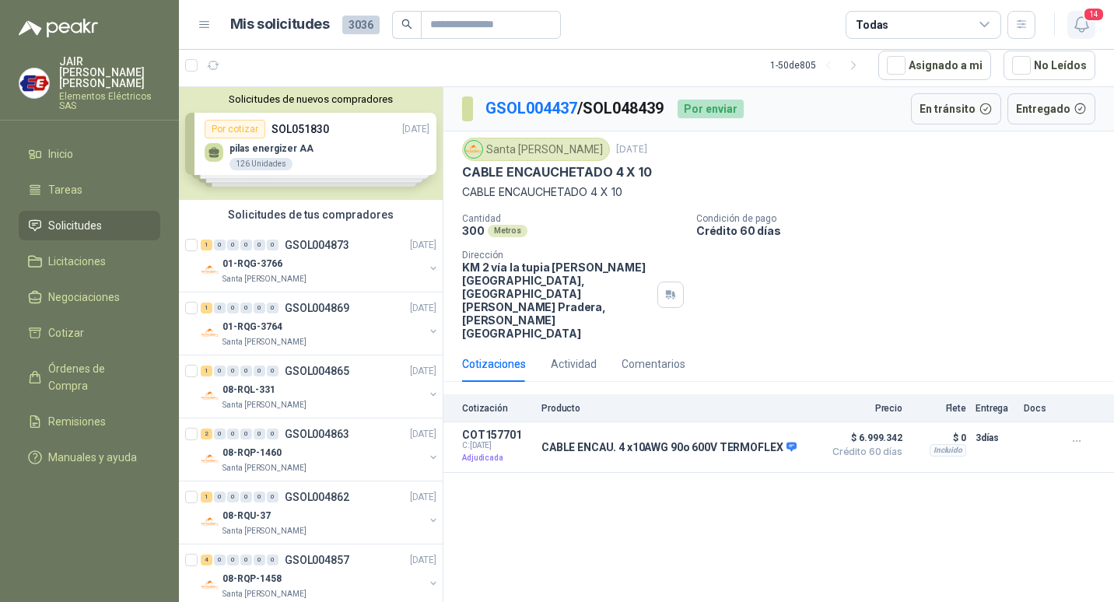
click at [1086, 27] on icon "button" at bounding box center [1081, 24] width 19 height 19
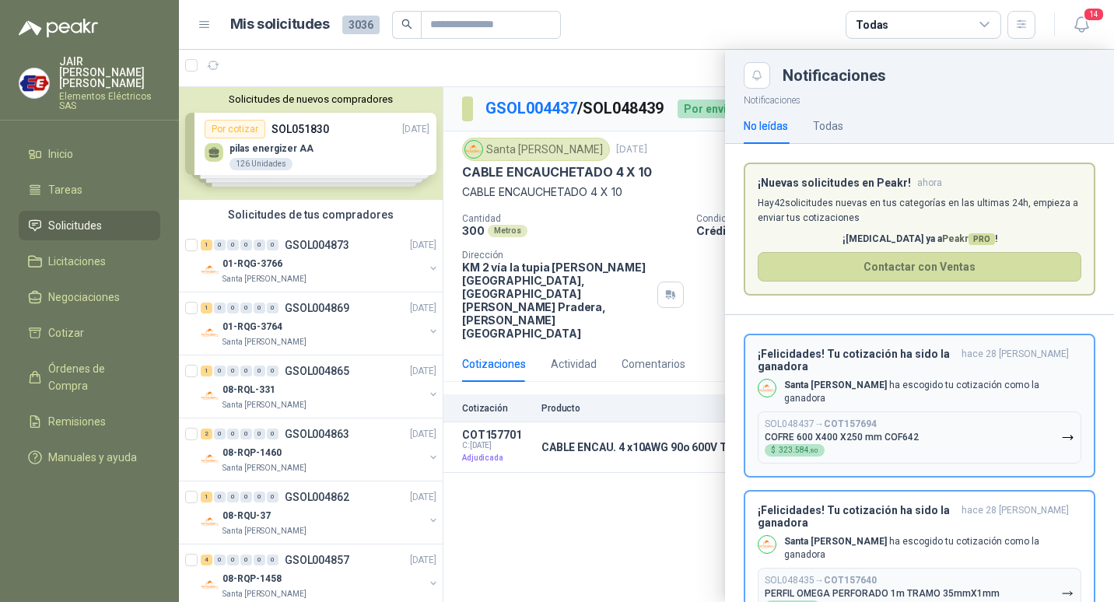
click at [893, 355] on h3 "¡Felicidades! Tu cotización ha sido la ganadora" at bounding box center [857, 360] width 198 height 25
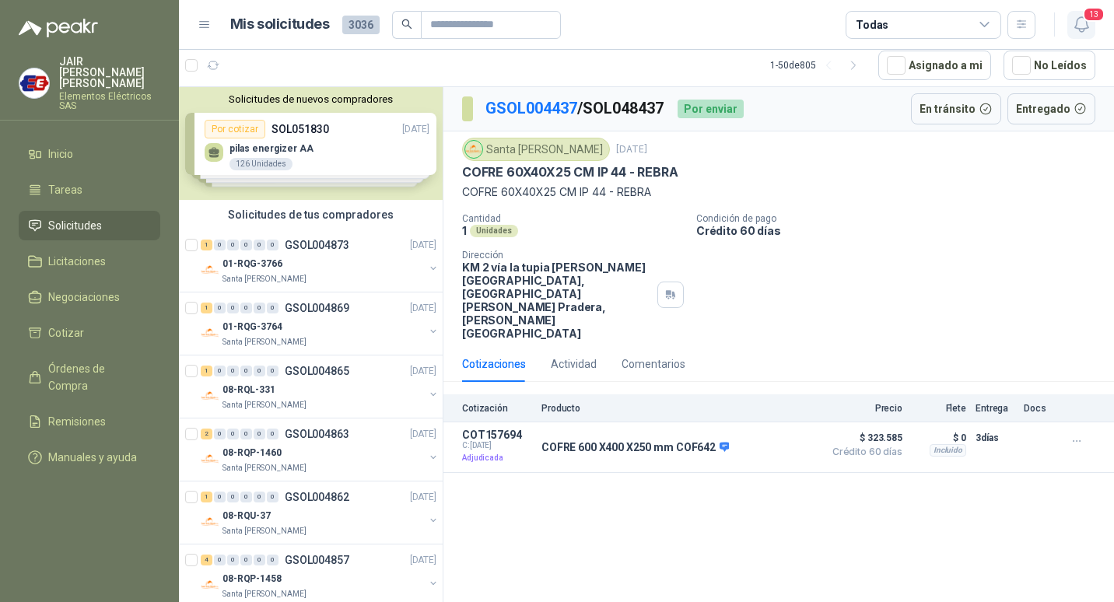
click at [1075, 22] on icon "button" at bounding box center [1081, 24] width 19 height 19
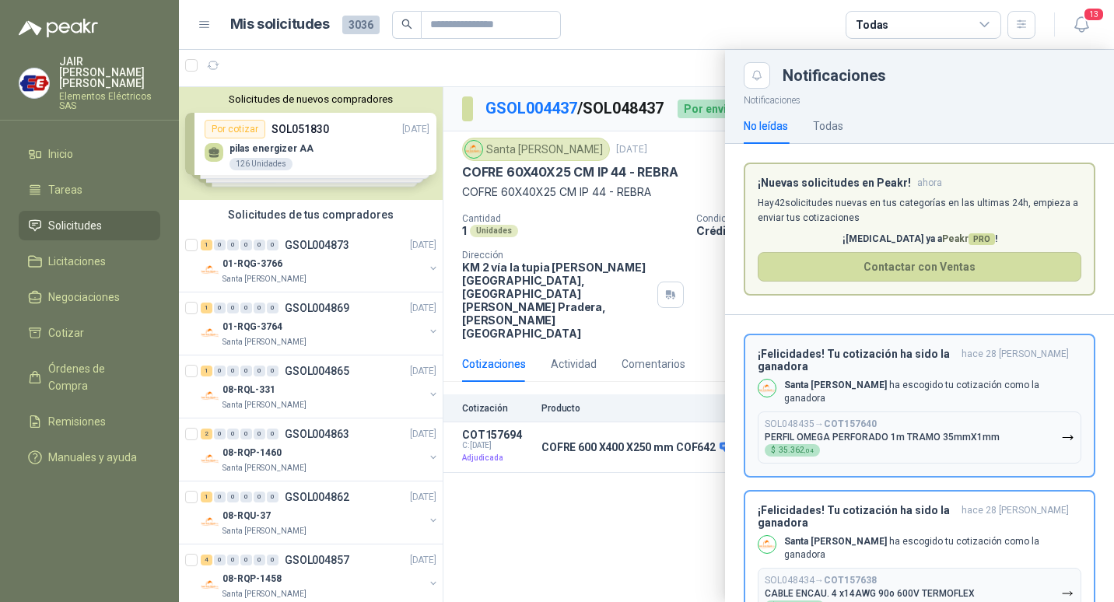
click at [900, 352] on h3 "¡Felicidades! Tu cotización ha sido la ganadora" at bounding box center [857, 360] width 198 height 25
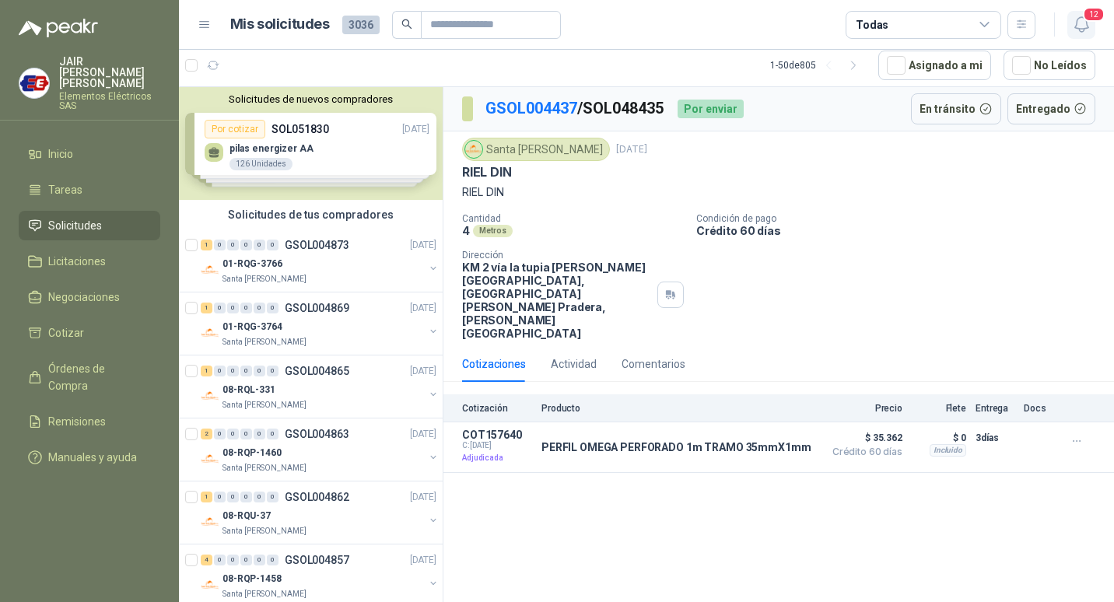
click at [1082, 23] on icon "button" at bounding box center [1081, 24] width 19 height 19
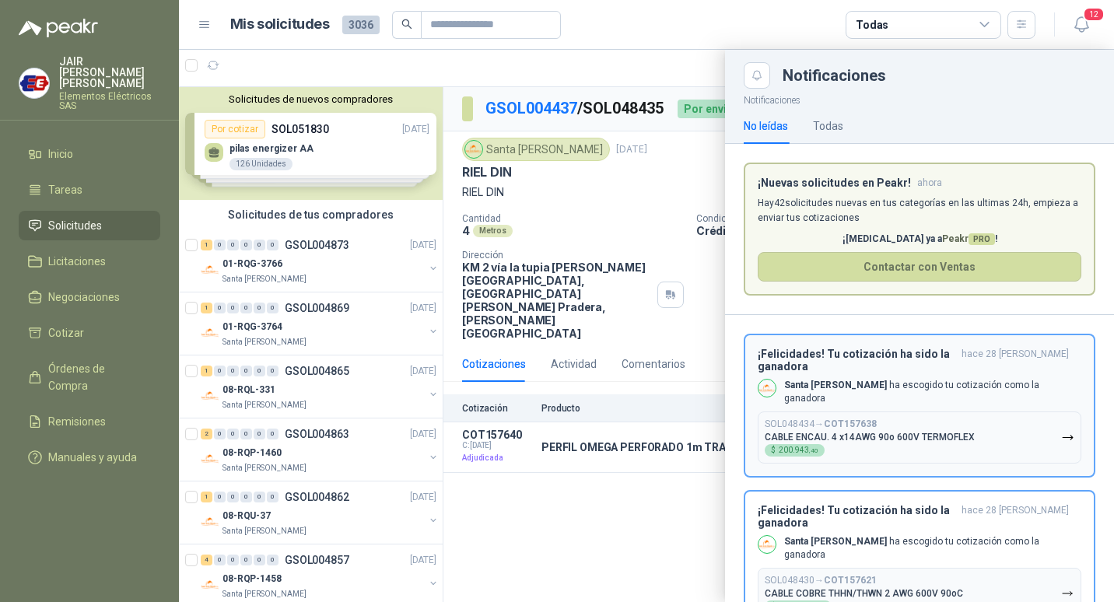
click at [868, 366] on div "¡Felicidades! Tu cotización ha sido la ganadora hace 28 [PERSON_NAME] Santa [PE…" at bounding box center [920, 406] width 324 height 116
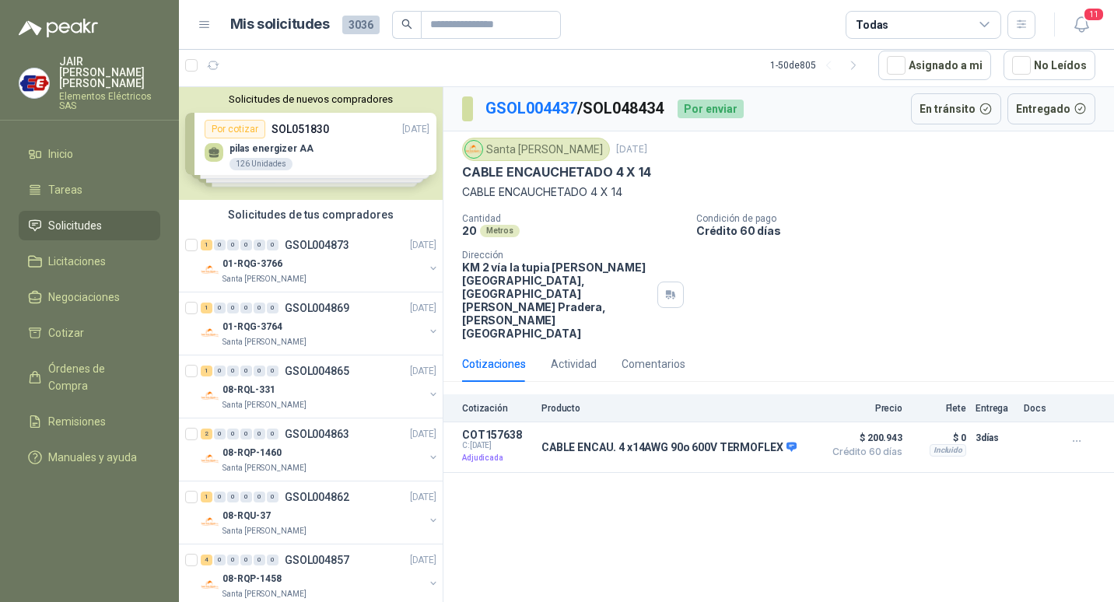
click at [1071, 30] on button "11" at bounding box center [1082, 25] width 28 height 28
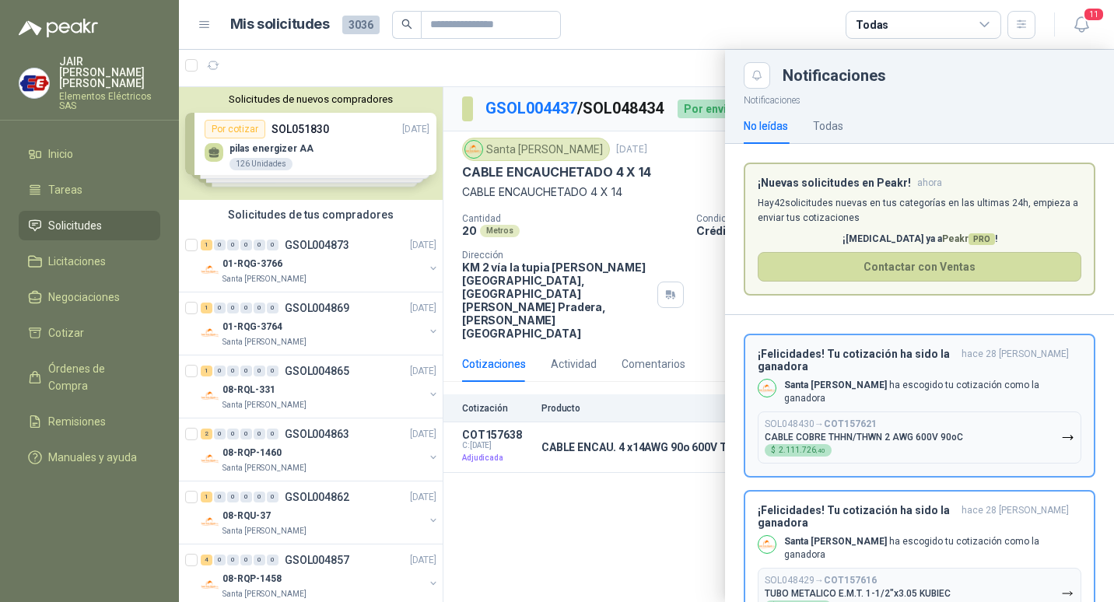
click at [903, 352] on h3 "¡Felicidades! Tu cotización ha sido la ganadora" at bounding box center [857, 360] width 198 height 25
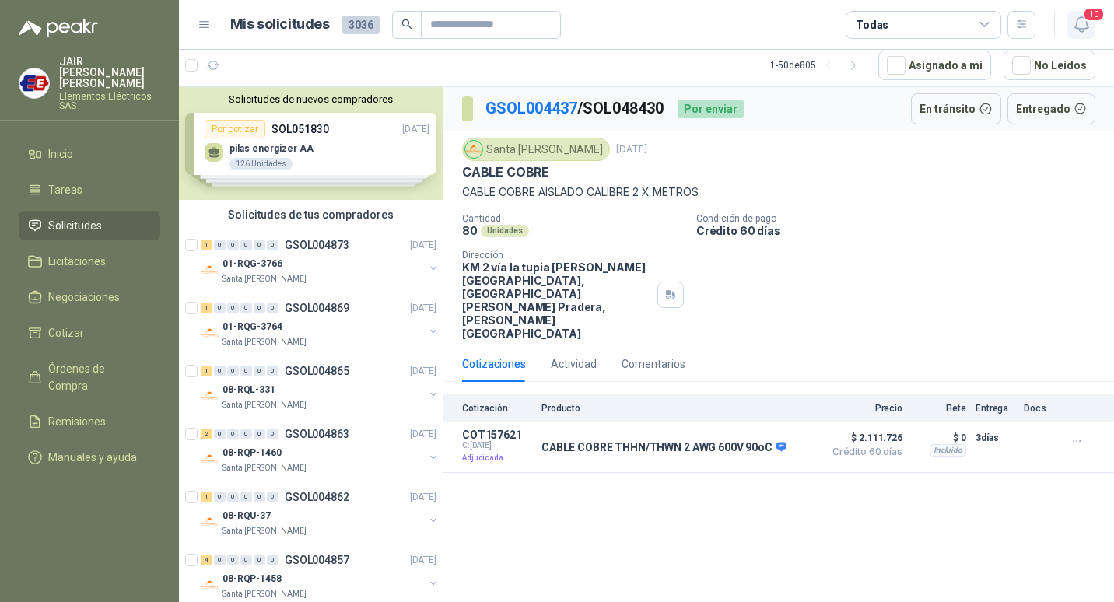
click at [1080, 23] on icon "button" at bounding box center [1081, 24] width 19 height 19
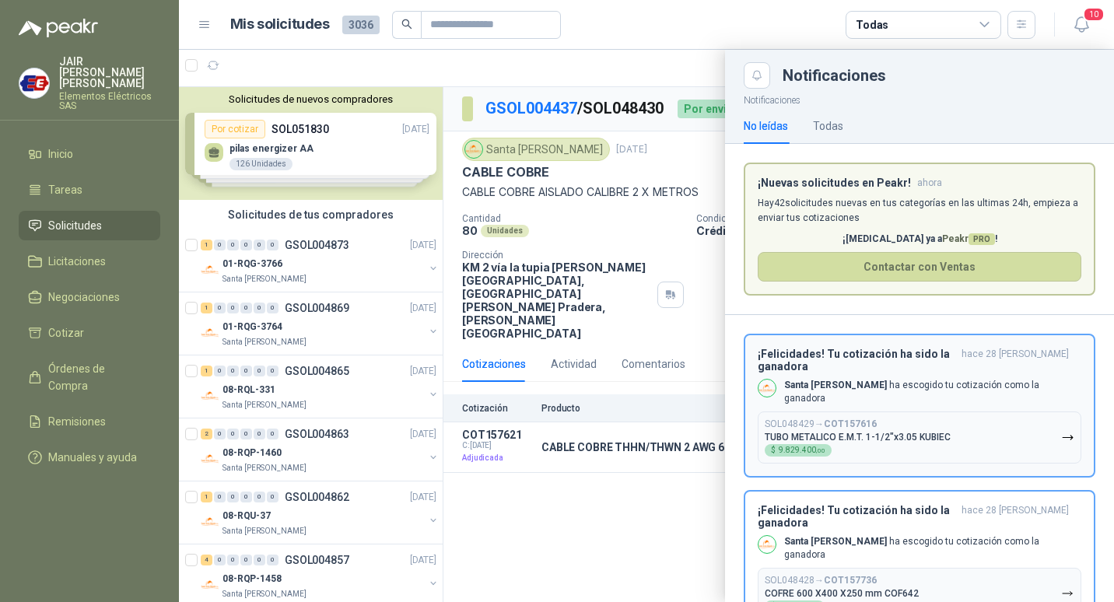
click at [868, 360] on h3 "¡Felicidades! Tu cotización ha sido la ganadora" at bounding box center [857, 360] width 198 height 25
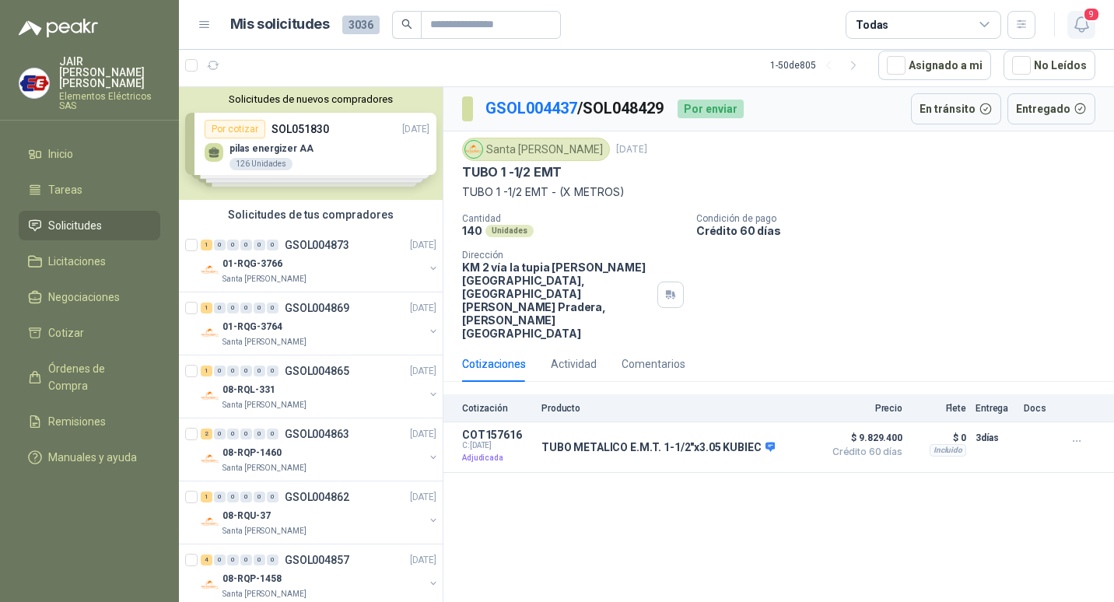
click at [1077, 27] on icon "button" at bounding box center [1081, 24] width 19 height 19
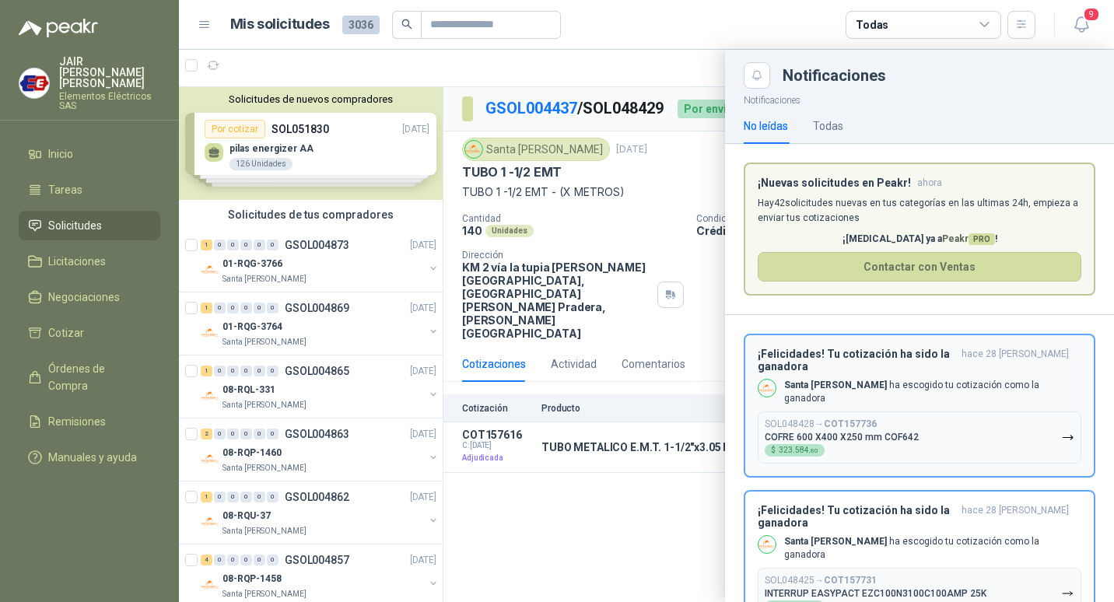
click at [886, 360] on h3 "¡Felicidades! Tu cotización ha sido la ganadora" at bounding box center [857, 360] width 198 height 25
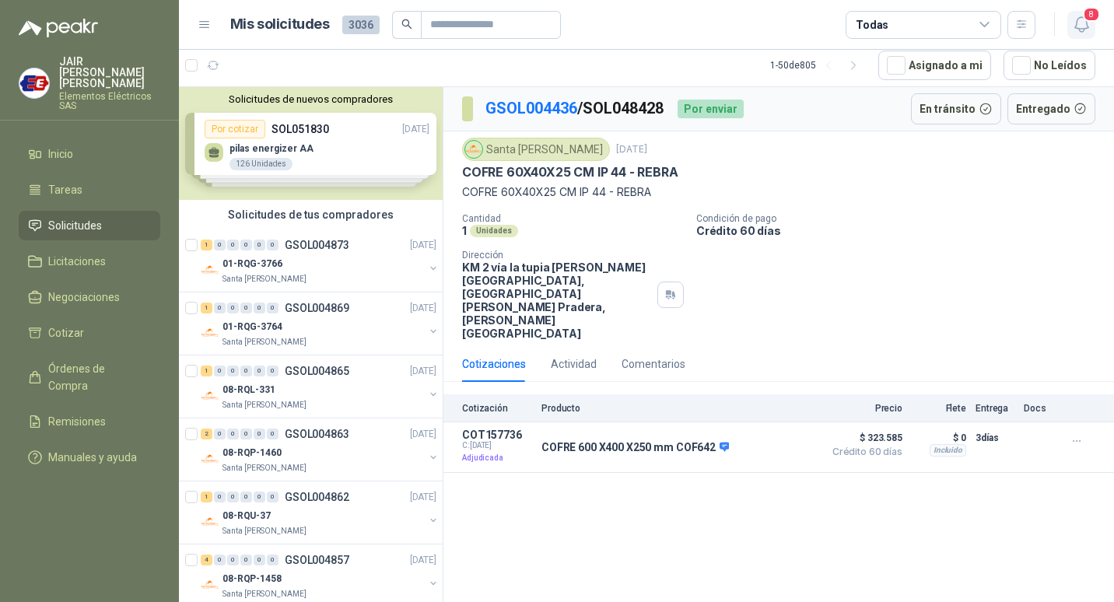
click at [1080, 16] on icon "button" at bounding box center [1081, 24] width 19 height 19
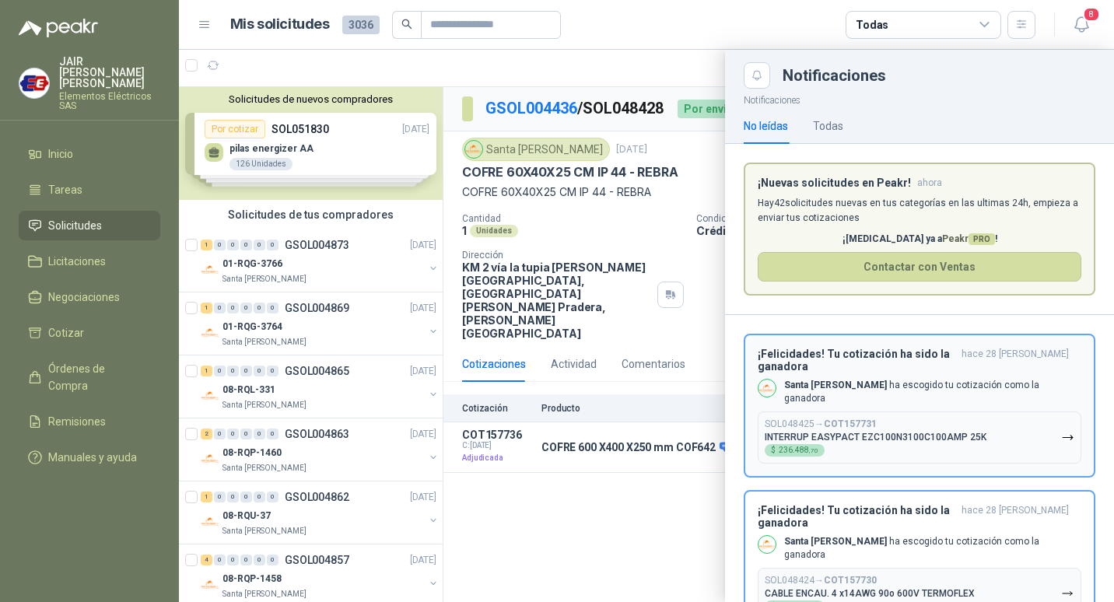
click at [894, 351] on h3 "¡Felicidades! Tu cotización ha sido la ganadora" at bounding box center [857, 360] width 198 height 25
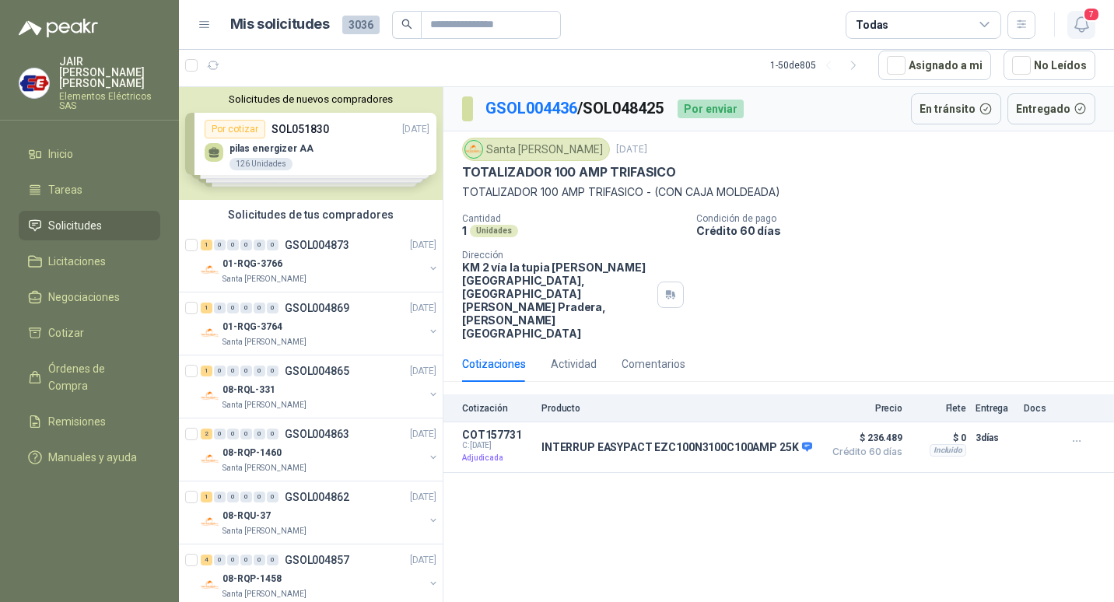
click at [1085, 16] on span "7" at bounding box center [1091, 14] width 17 height 15
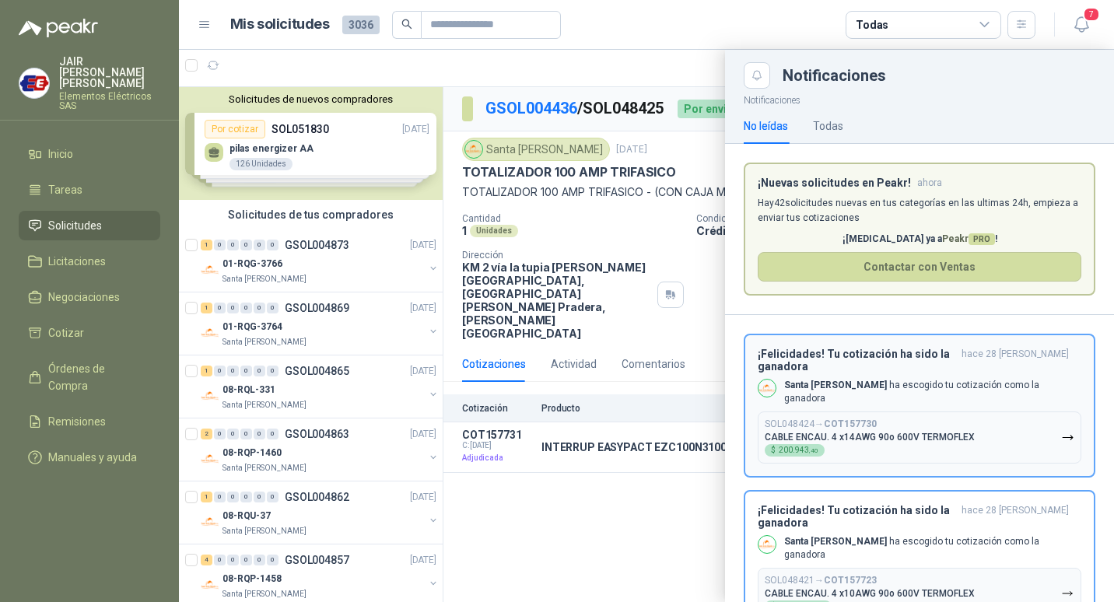
click at [945, 351] on h3 "¡Felicidades! Tu cotización ha sido la ganadora" at bounding box center [857, 360] width 198 height 25
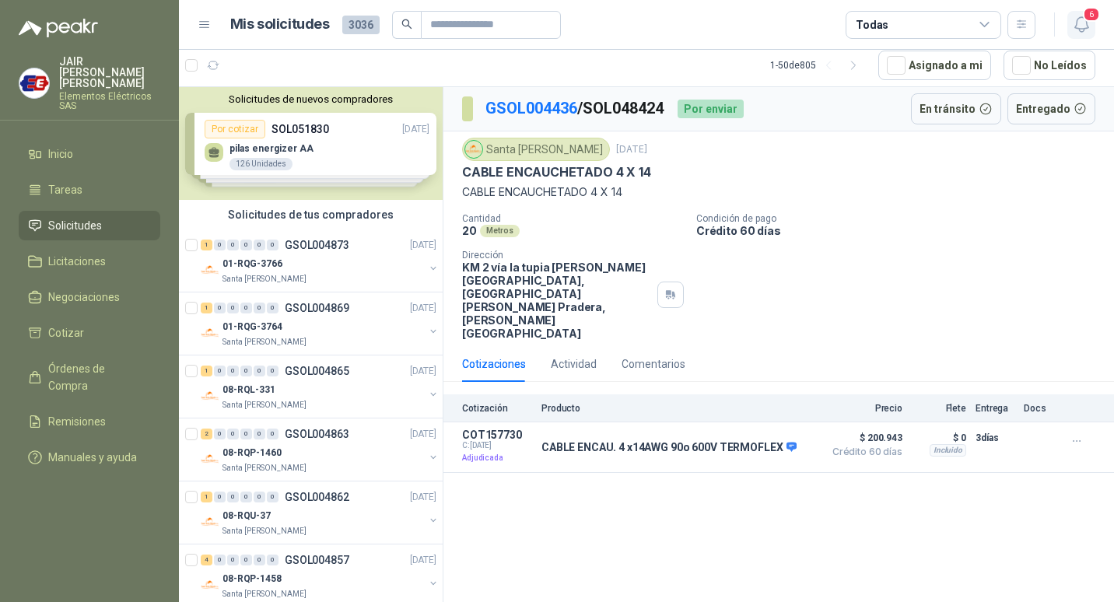
click at [1075, 24] on icon "button" at bounding box center [1081, 24] width 19 height 19
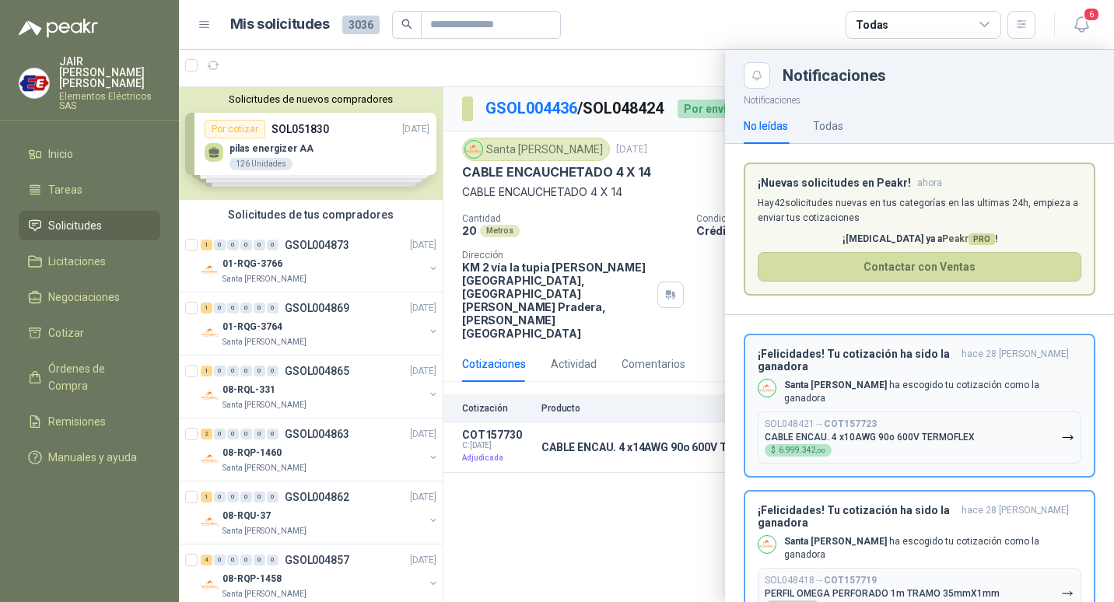
click at [868, 356] on h3 "¡Felicidades! Tu cotización ha sido la ganadora" at bounding box center [857, 360] width 198 height 25
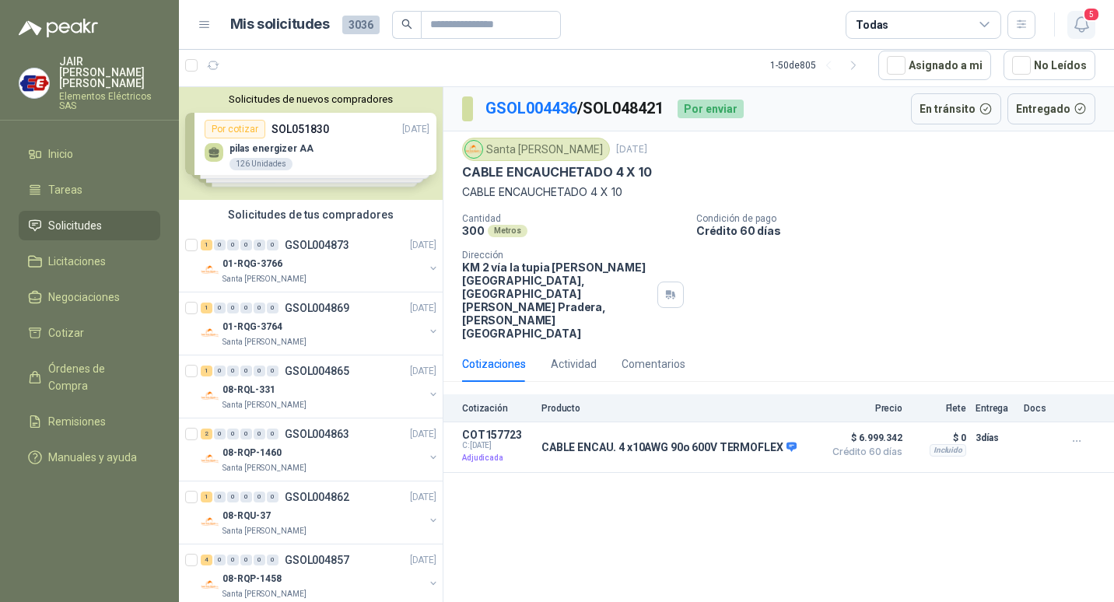
click at [1076, 23] on icon "button" at bounding box center [1081, 24] width 13 height 15
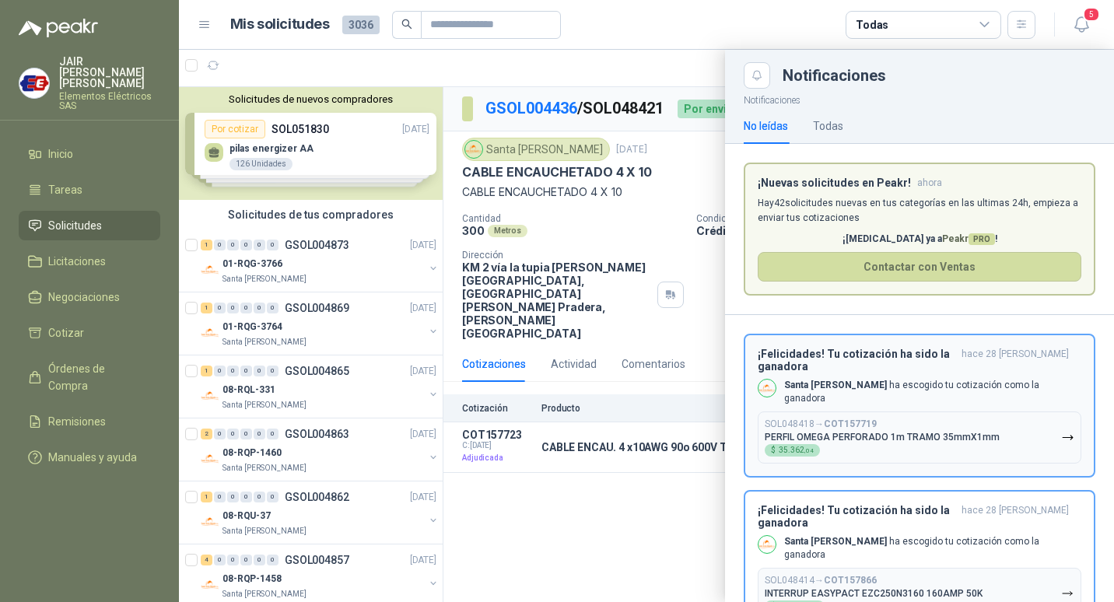
click at [877, 355] on h3 "¡Felicidades! Tu cotización ha sido la ganadora" at bounding box center [857, 360] width 198 height 25
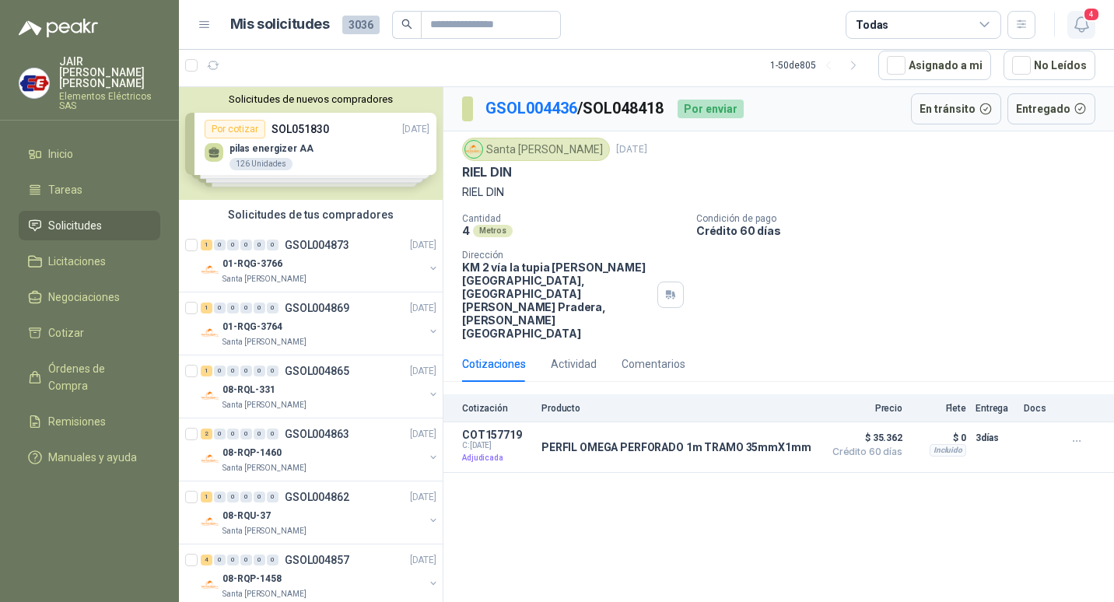
click at [1075, 24] on icon "button" at bounding box center [1081, 24] width 19 height 19
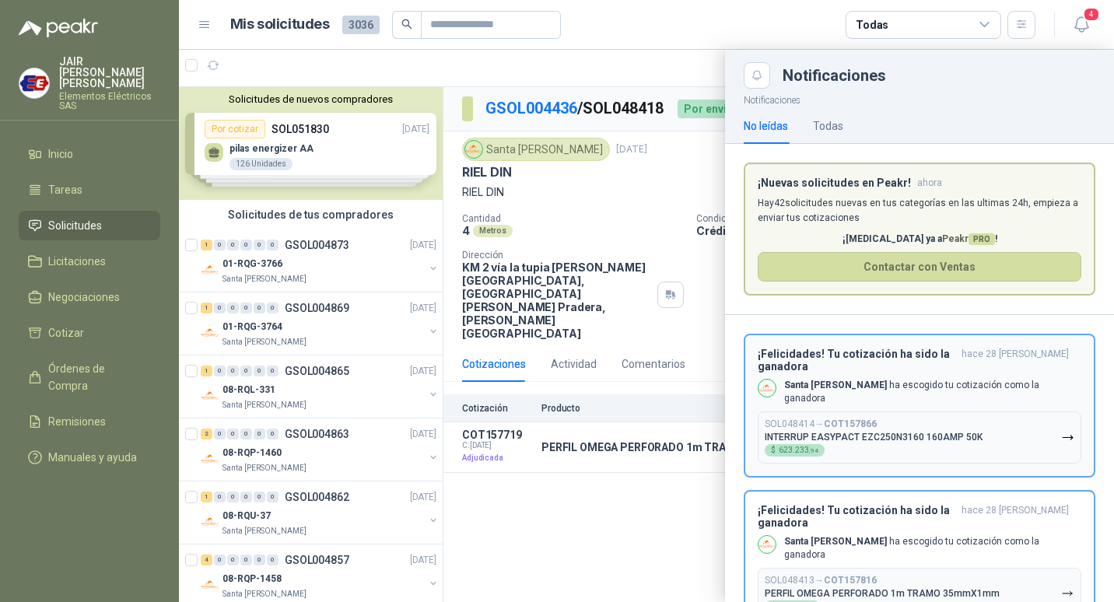
drag, startPoint x: 856, startPoint y: 354, endPoint x: 949, endPoint y: 287, distance: 114.2
click at [855, 354] on h3 "¡Felicidades! Tu cotización ha sido la ganadora" at bounding box center [857, 360] width 198 height 25
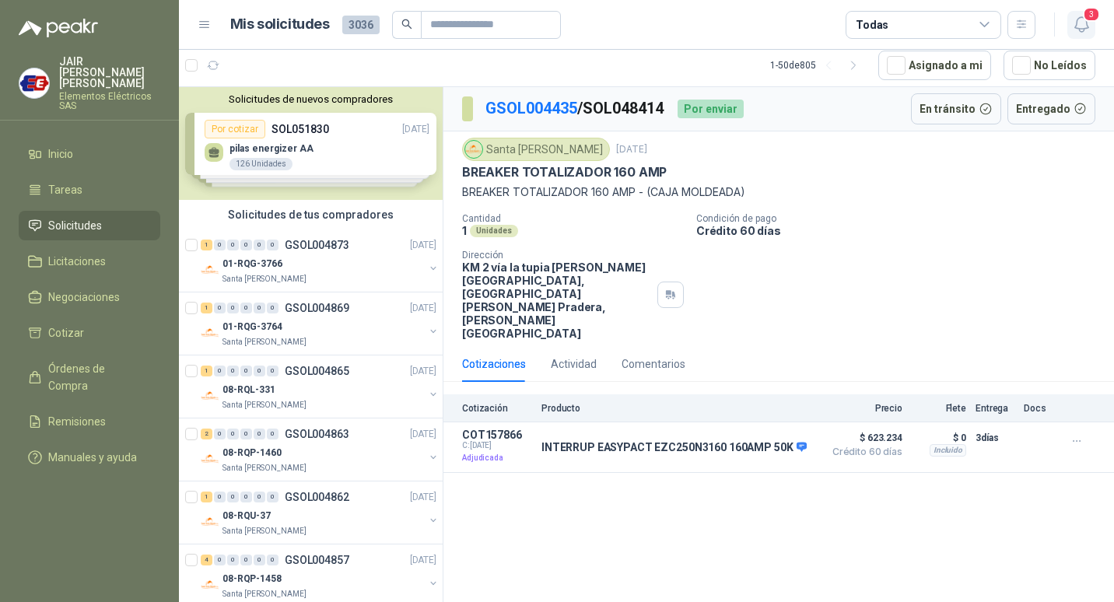
click at [1081, 25] on icon "button" at bounding box center [1081, 24] width 19 height 19
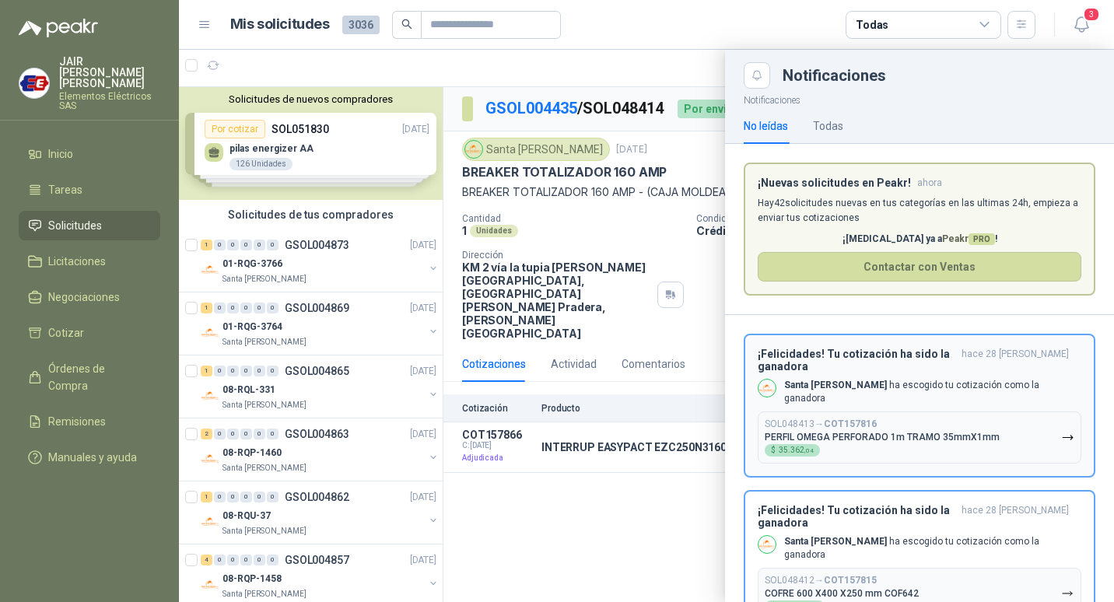
click at [872, 363] on div "¡Felicidades! Tu cotización ha sido la ganadora hace 28 [PERSON_NAME] Santa [PE…" at bounding box center [920, 406] width 324 height 116
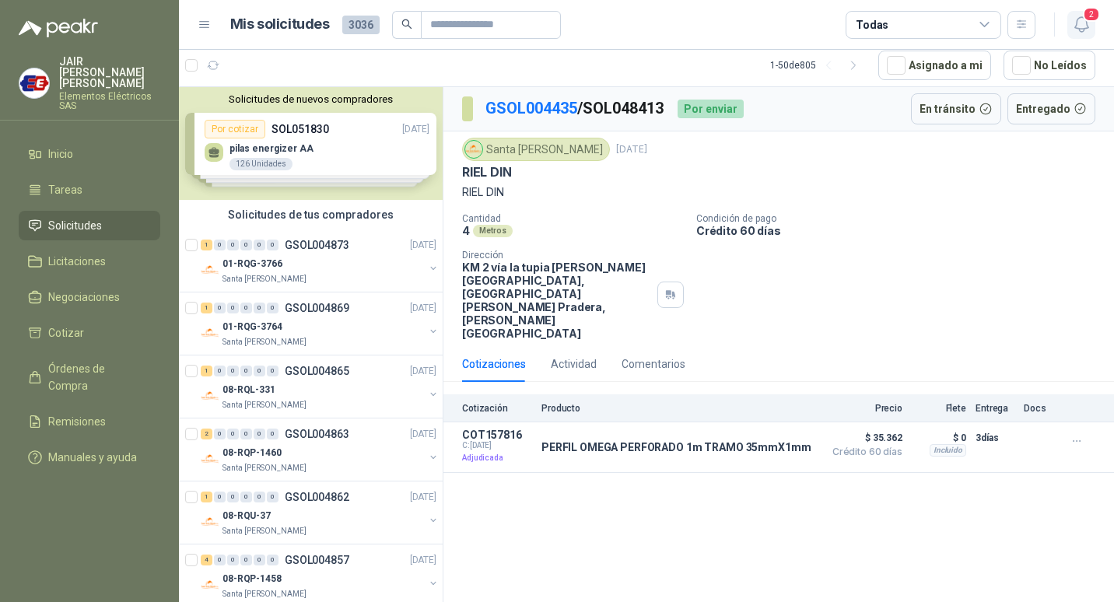
click at [1082, 26] on icon "button" at bounding box center [1081, 24] width 19 height 19
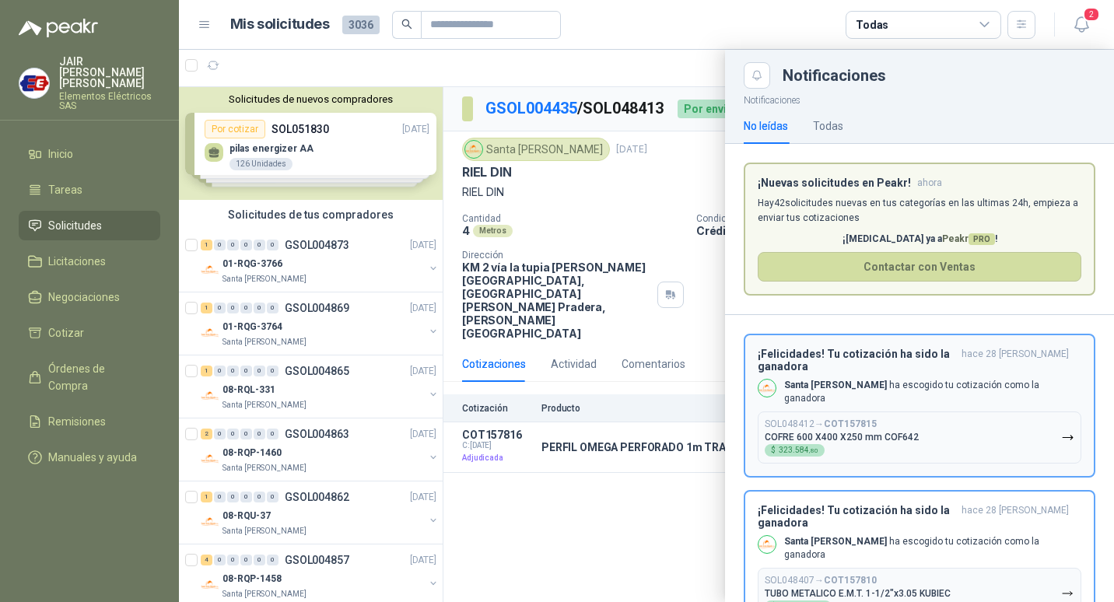
click at [885, 379] on p "Santa [PERSON_NAME] [PERSON_NAME] tu cotización como la ganadora" at bounding box center [932, 392] width 297 height 26
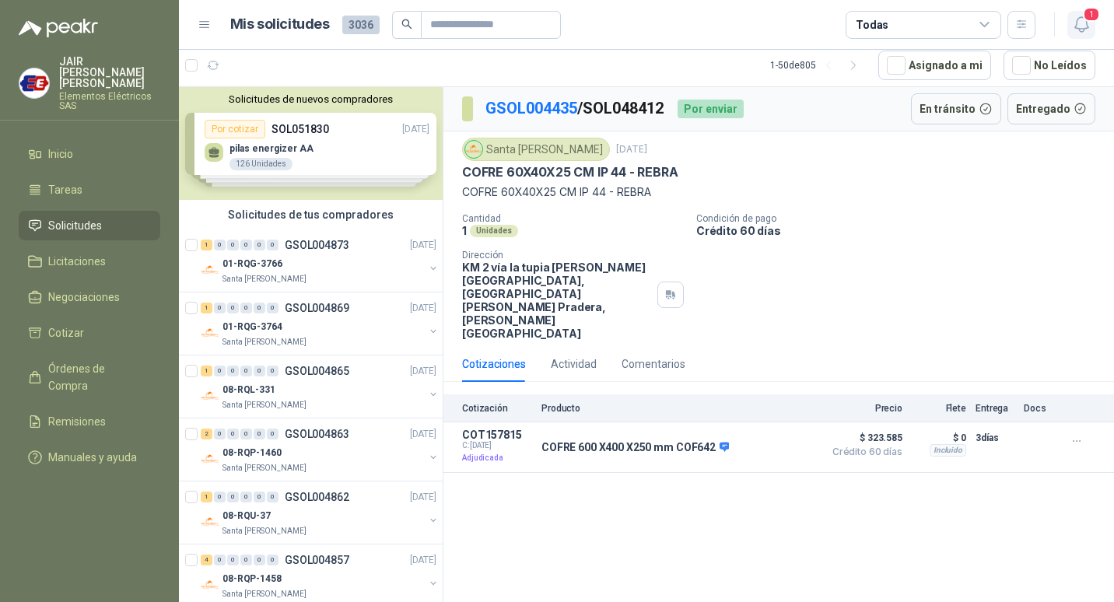
click at [1074, 31] on icon "button" at bounding box center [1081, 24] width 19 height 19
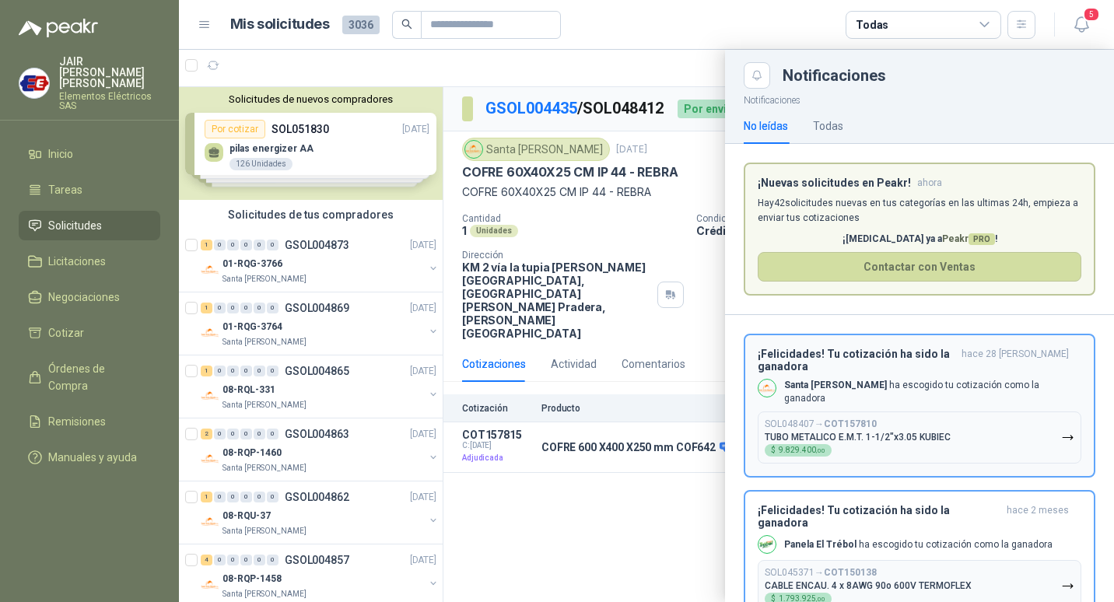
click at [913, 352] on h3 "¡Felicidades! Tu cotización ha sido la ganadora" at bounding box center [857, 360] width 198 height 25
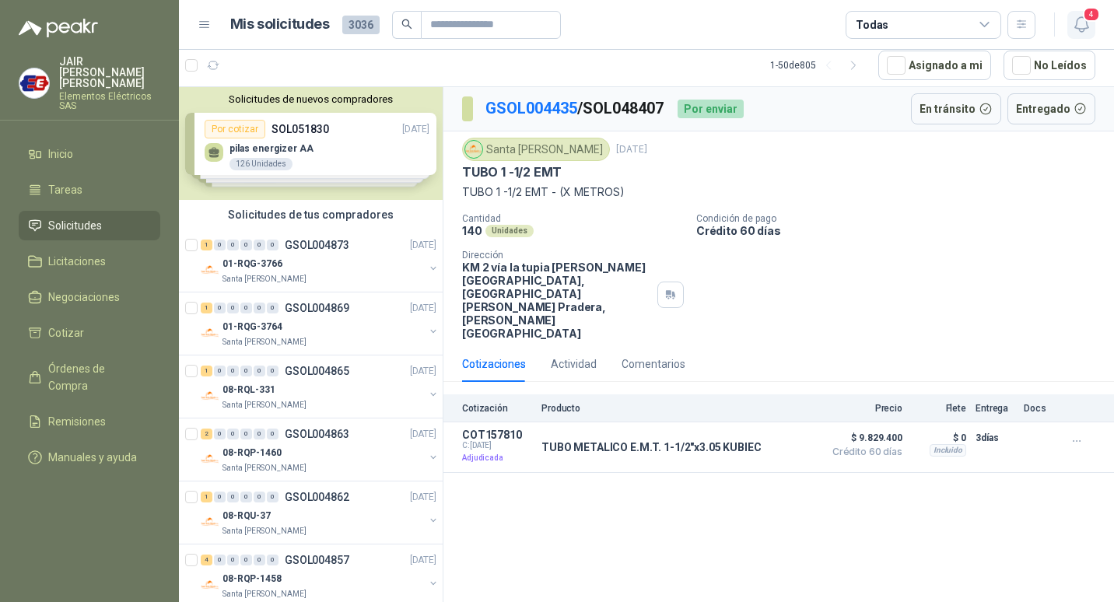
click at [1089, 14] on span "4" at bounding box center [1091, 14] width 17 height 15
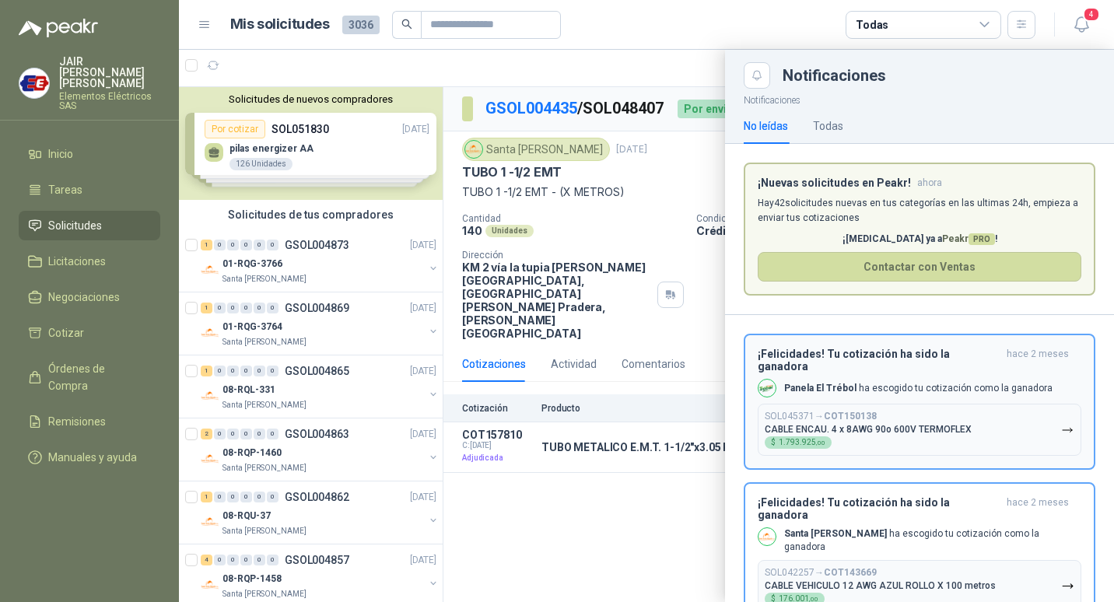
click at [912, 356] on h3 "¡Felicidades! Tu cotización ha sido la ganadora" at bounding box center [879, 360] width 243 height 25
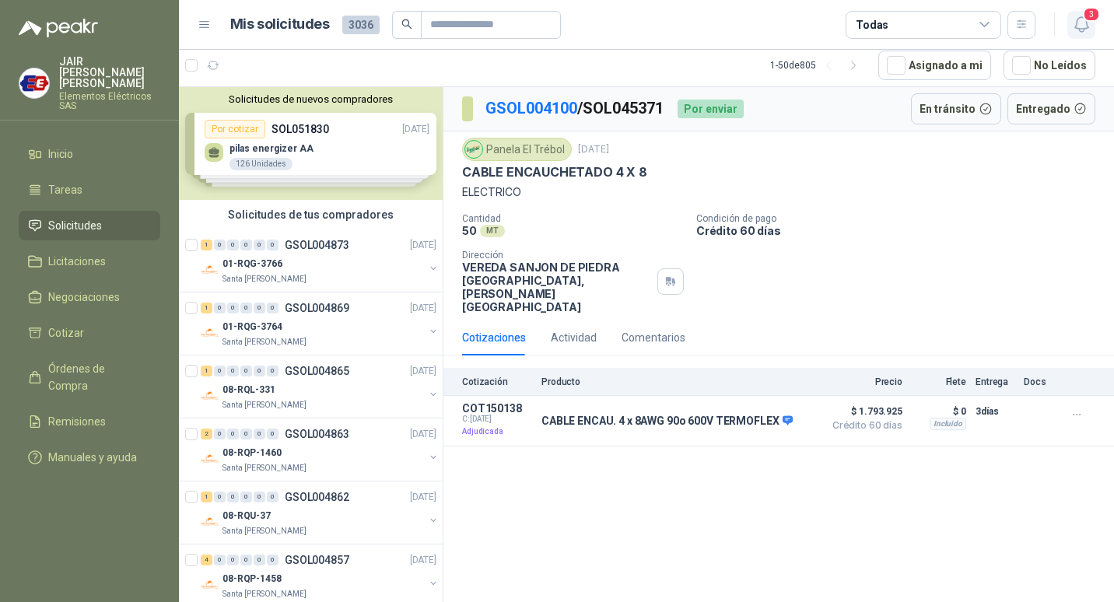
click at [1086, 18] on span "3" at bounding box center [1091, 14] width 17 height 15
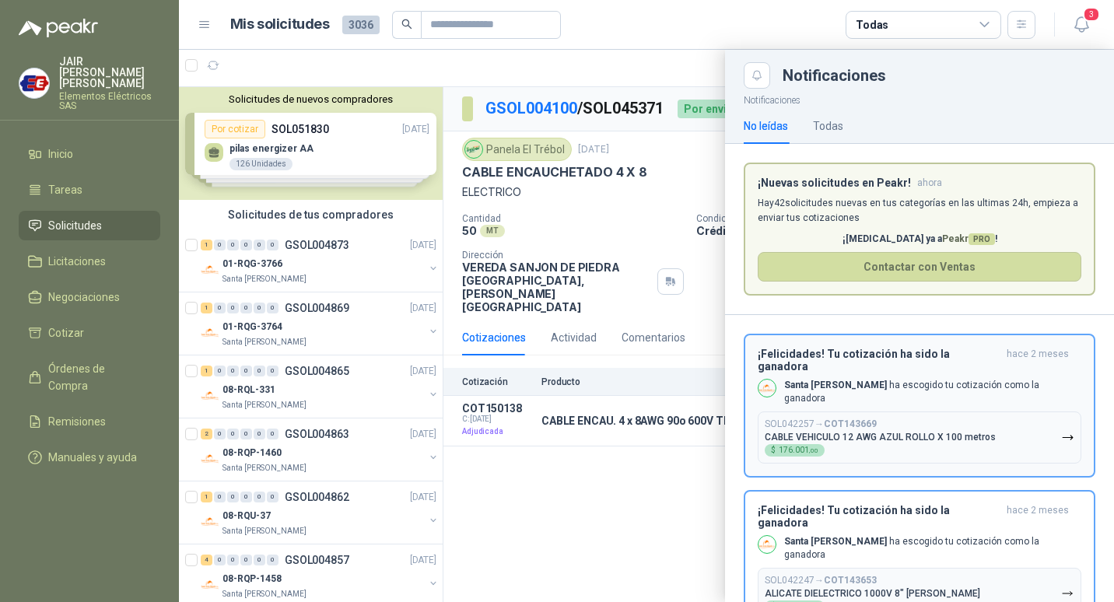
click at [941, 357] on h3 "¡Felicidades! Tu cotización ha sido la ganadora" at bounding box center [879, 360] width 243 height 25
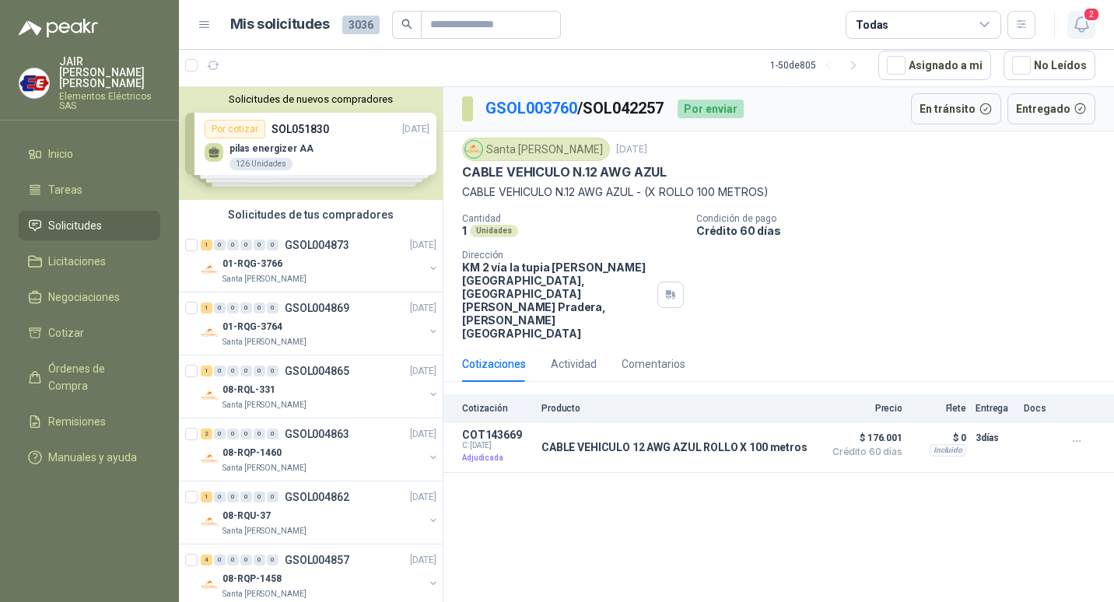
click at [1079, 17] on icon "button" at bounding box center [1081, 24] width 13 height 15
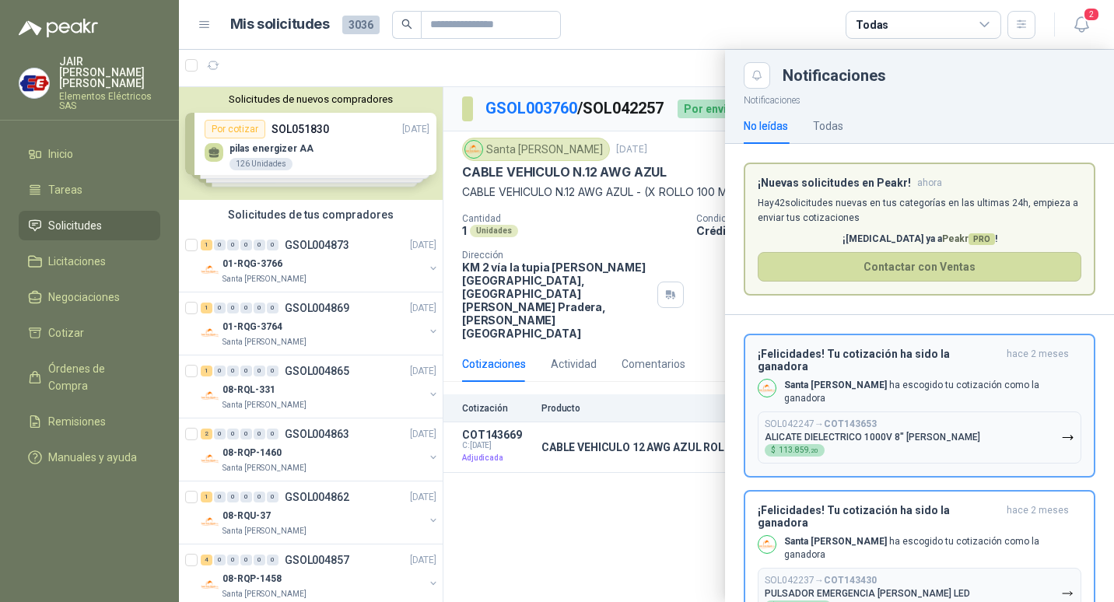
click at [877, 347] on button "¡Felicidades! Tu cotización ha sido la ganadora hace 2 meses Santa [PERSON_NAME…" at bounding box center [920, 406] width 352 height 144
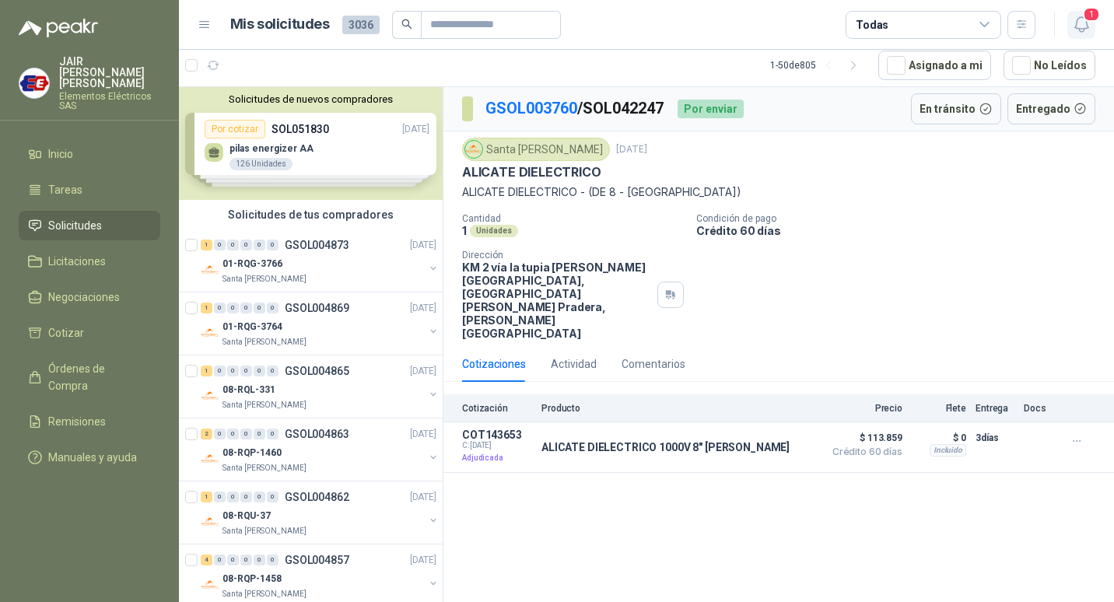
click at [1076, 25] on icon "button" at bounding box center [1081, 24] width 13 height 15
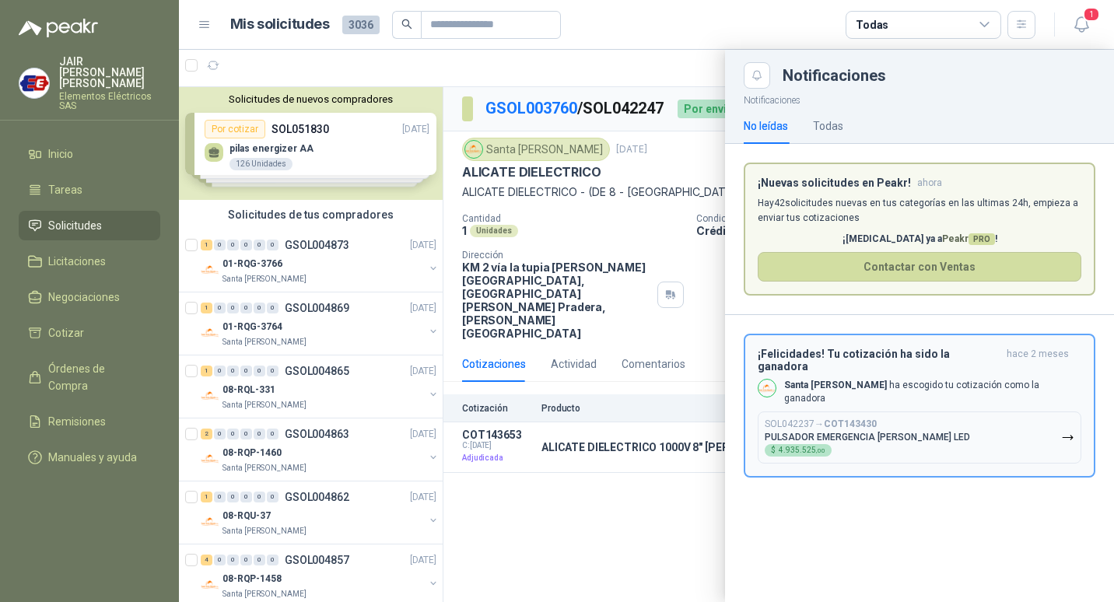
click at [833, 349] on h3 "¡Felicidades! Tu cotización ha sido la ganadora" at bounding box center [879, 360] width 243 height 25
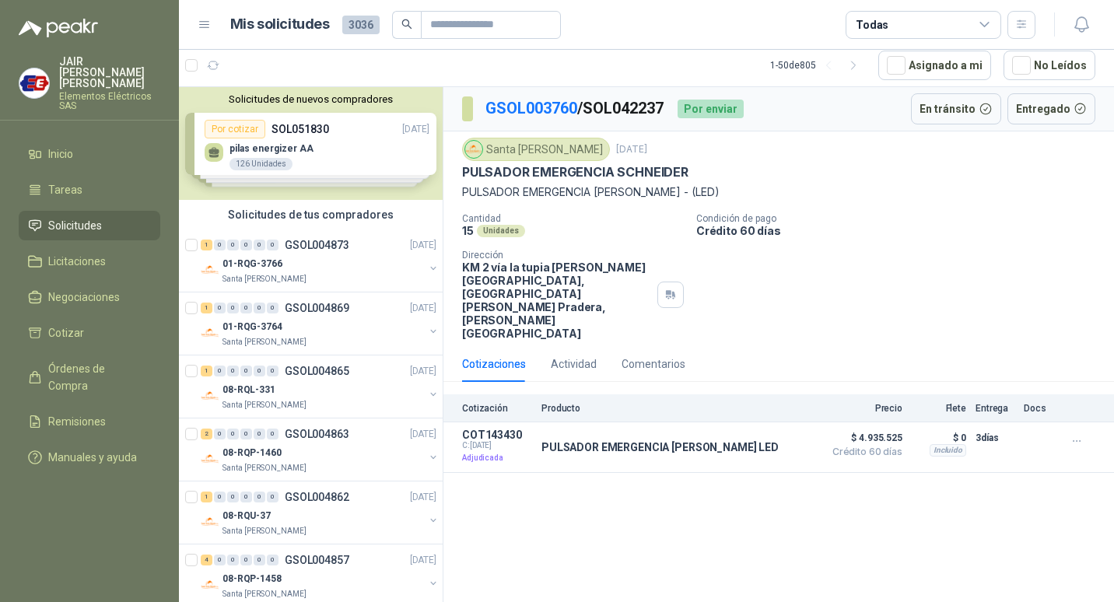
click at [872, 288] on div "Cantidad 15 Unidades Condición de pago Crédito 60 [PERSON_NAME] Dirección KM 2 …" at bounding box center [778, 276] width 633 height 127
